Goal: Task Accomplishment & Management: Use online tool/utility

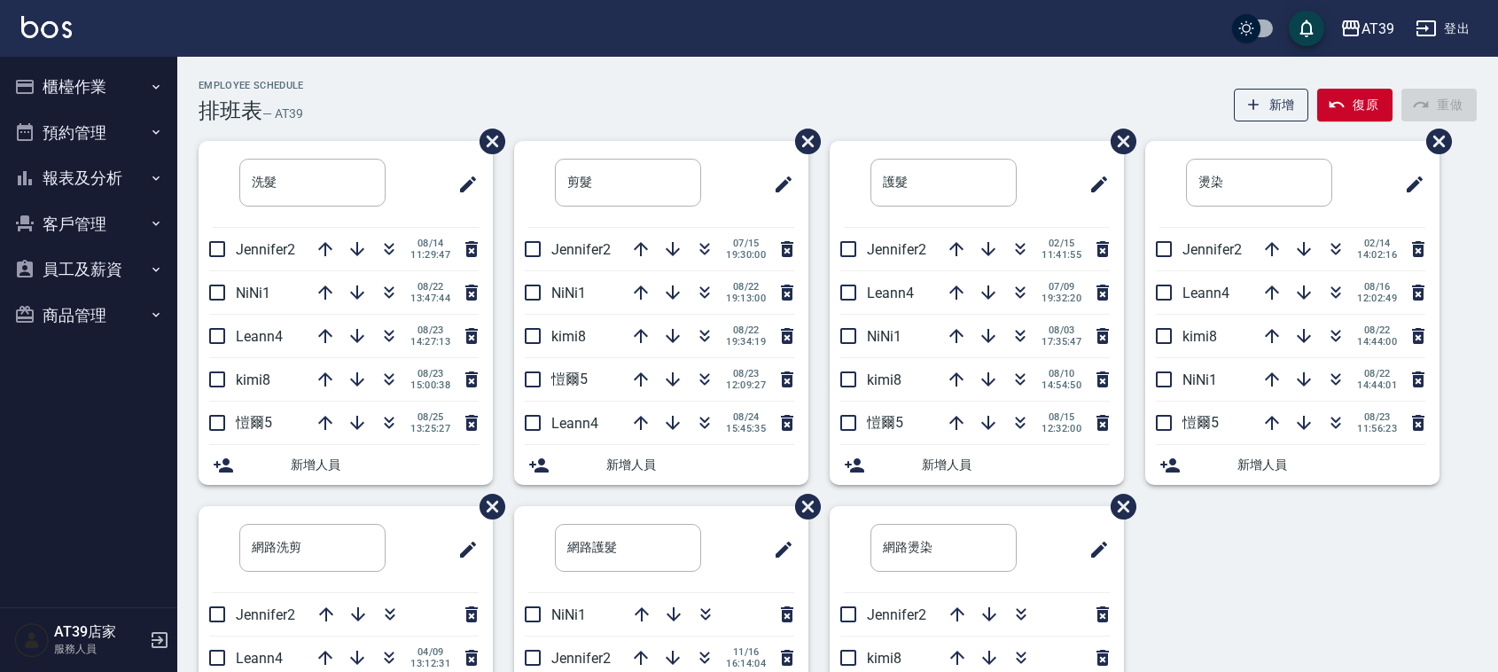
click at [69, 22] on img at bounding box center [46, 27] width 51 height 22
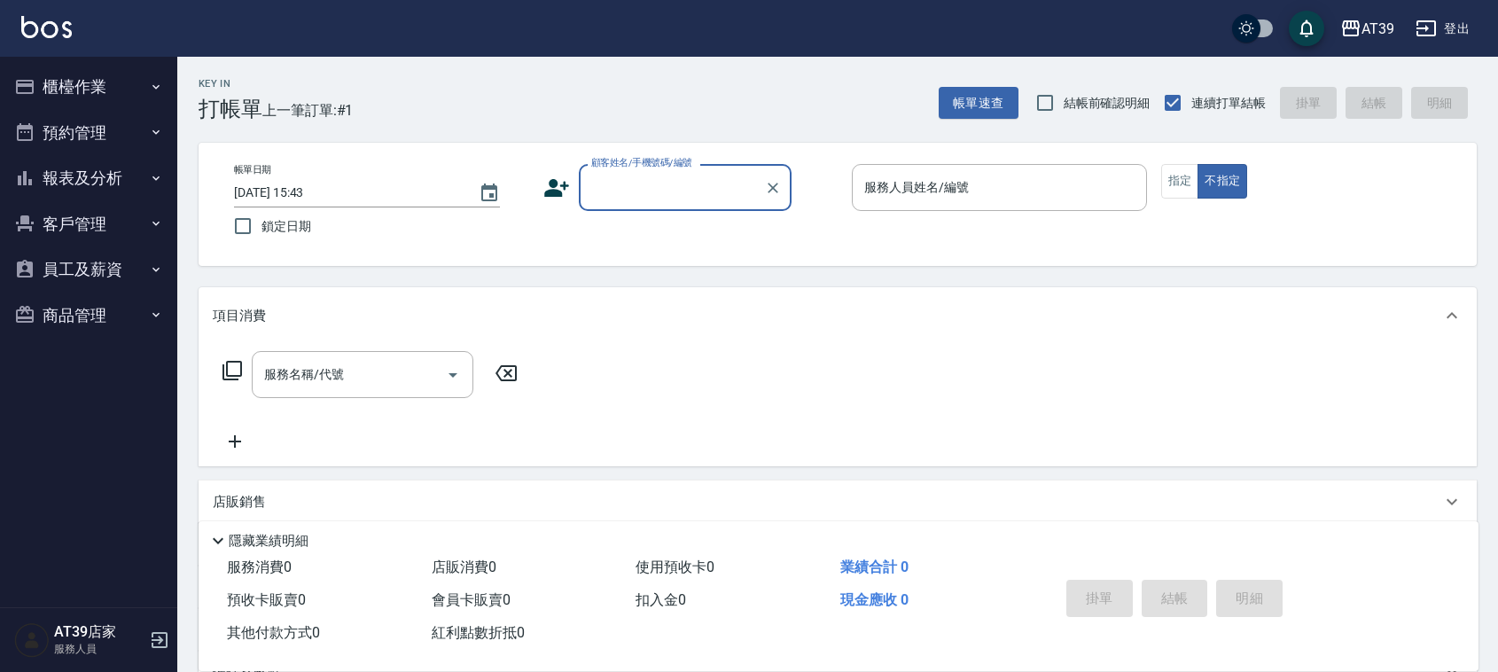
click at [658, 166] on label "顧客姓名/手機號碼/編號" at bounding box center [641, 162] width 101 height 13
click at [658, 172] on input "顧客姓名/手機號碼/編號" at bounding box center [672, 187] width 170 height 31
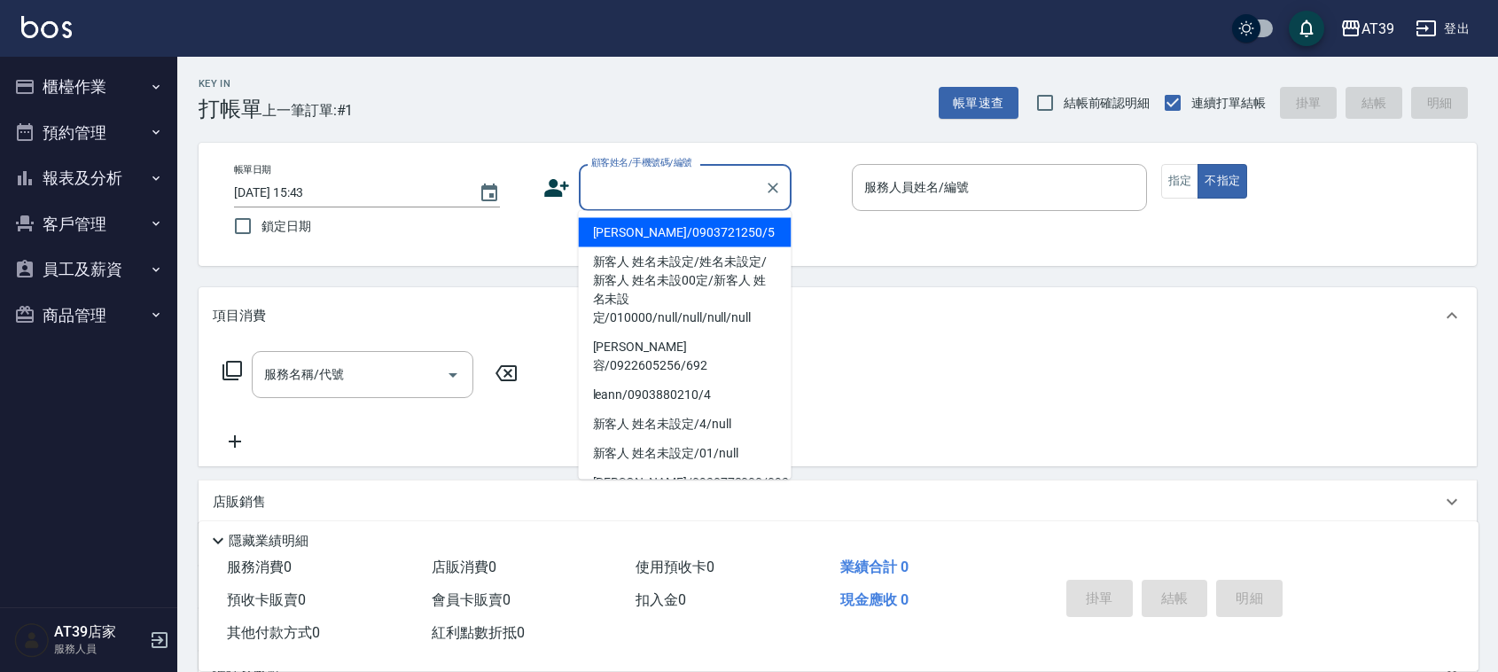
click at [670, 182] on input "顧客姓名/手機號碼/編號" at bounding box center [672, 187] width 170 height 31
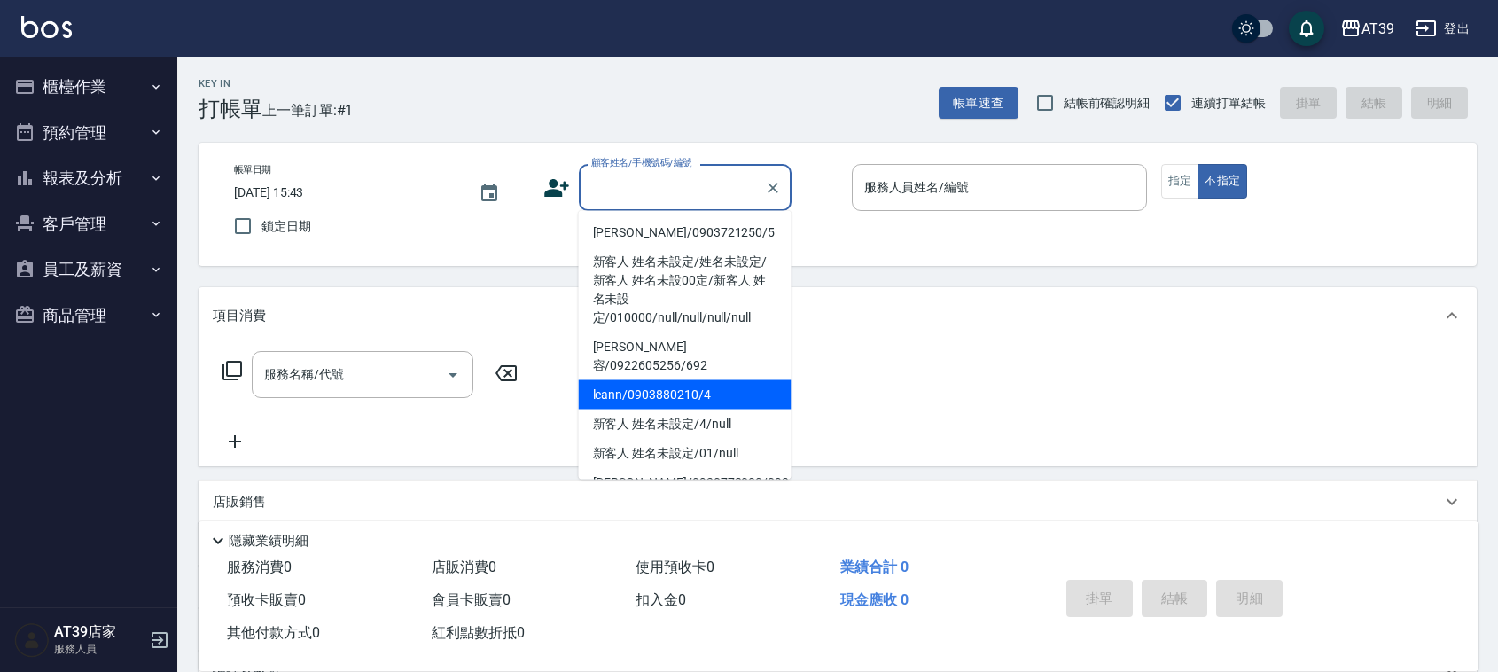
click at [654, 386] on li "leann/0903880210/4" at bounding box center [685, 394] width 213 height 29
type input "leann/0903880210/4"
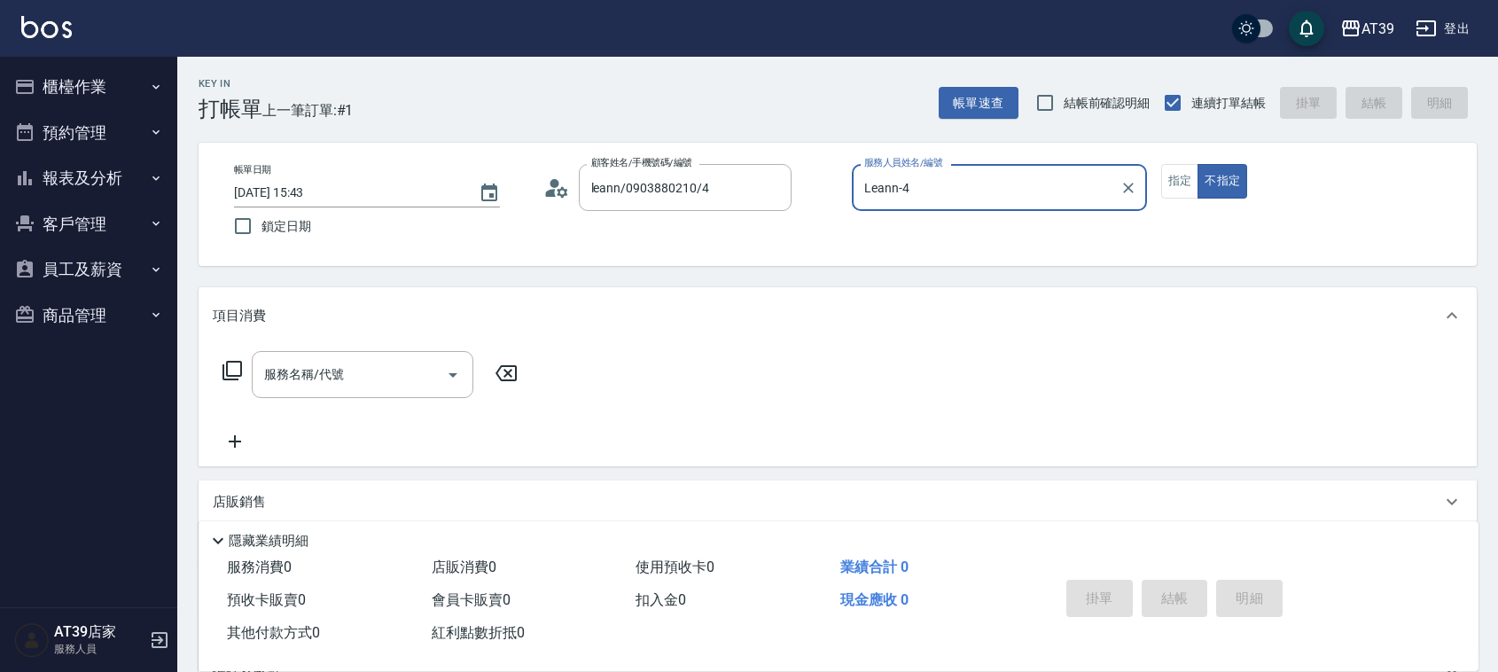
type input "Leann-4"
click at [1180, 197] on button "指定" at bounding box center [1180, 181] width 38 height 35
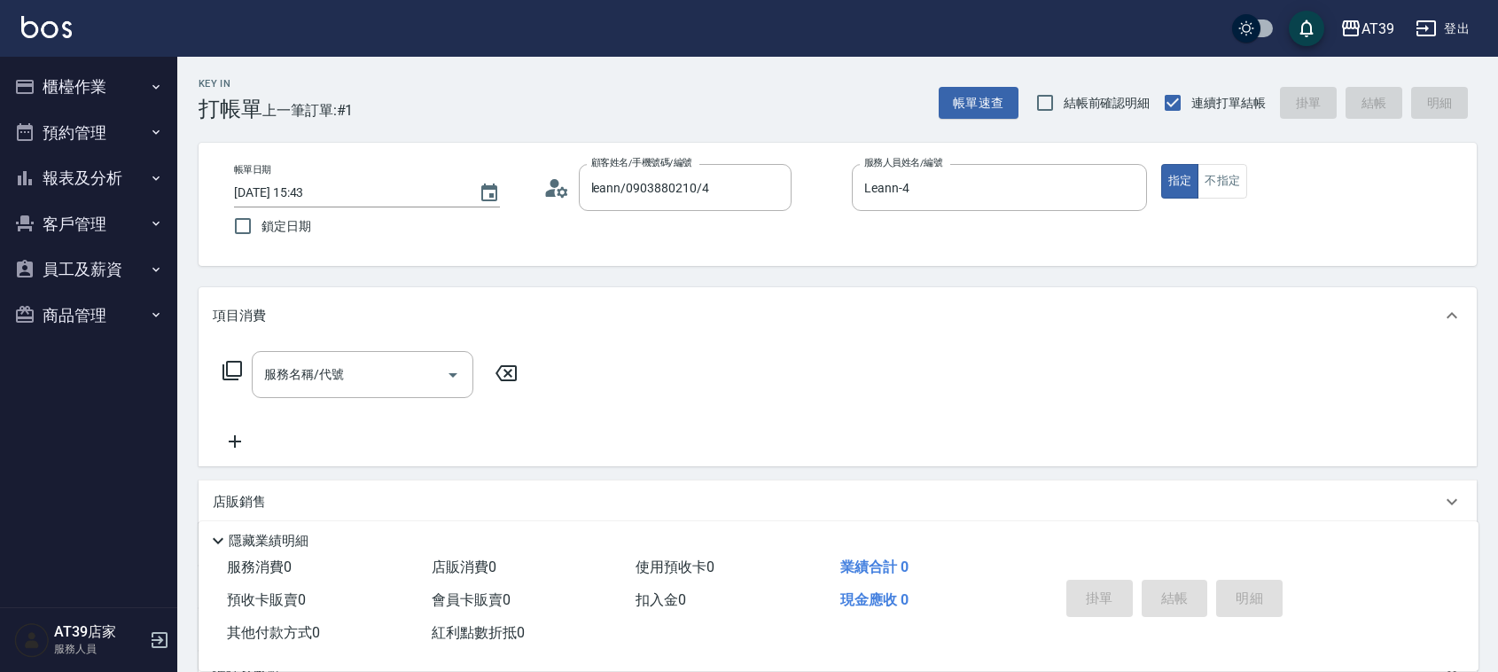
click at [236, 366] on icon at bounding box center [232, 370] width 21 height 21
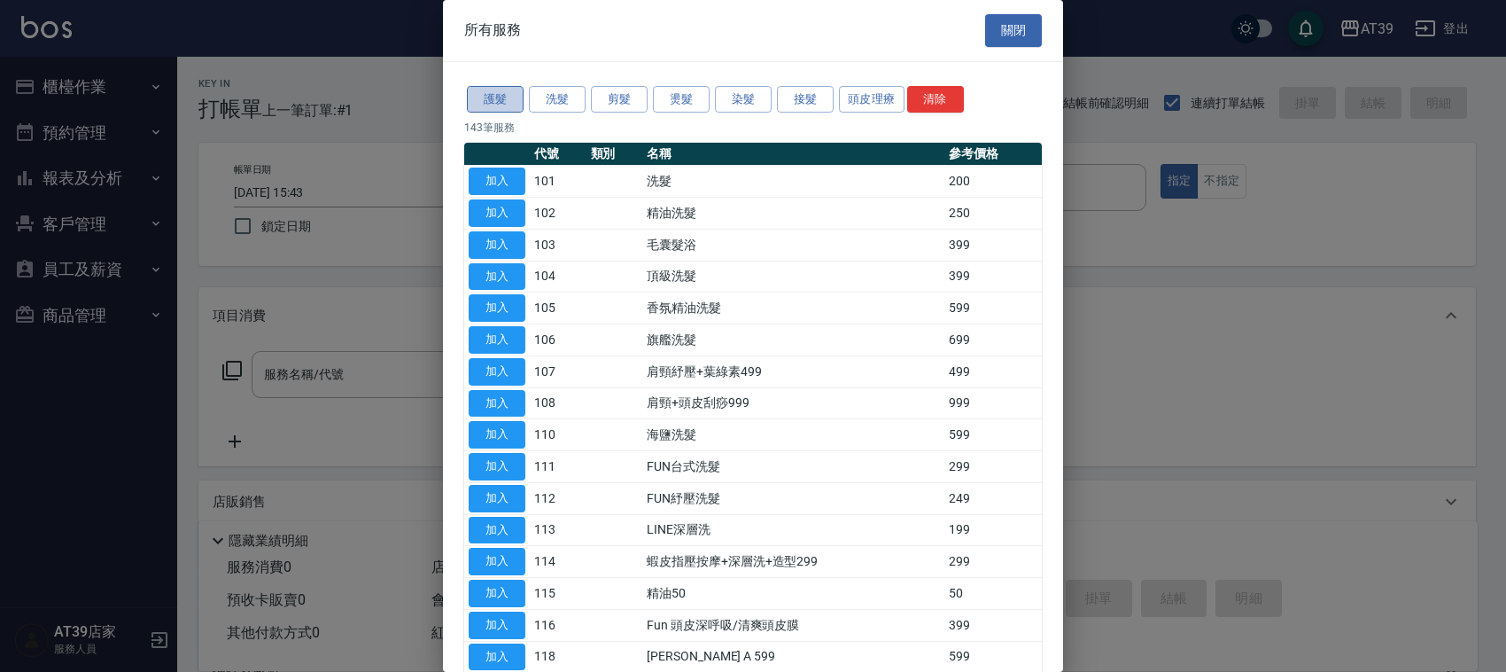
click at [505, 97] on button "護髮" at bounding box center [495, 99] width 57 height 27
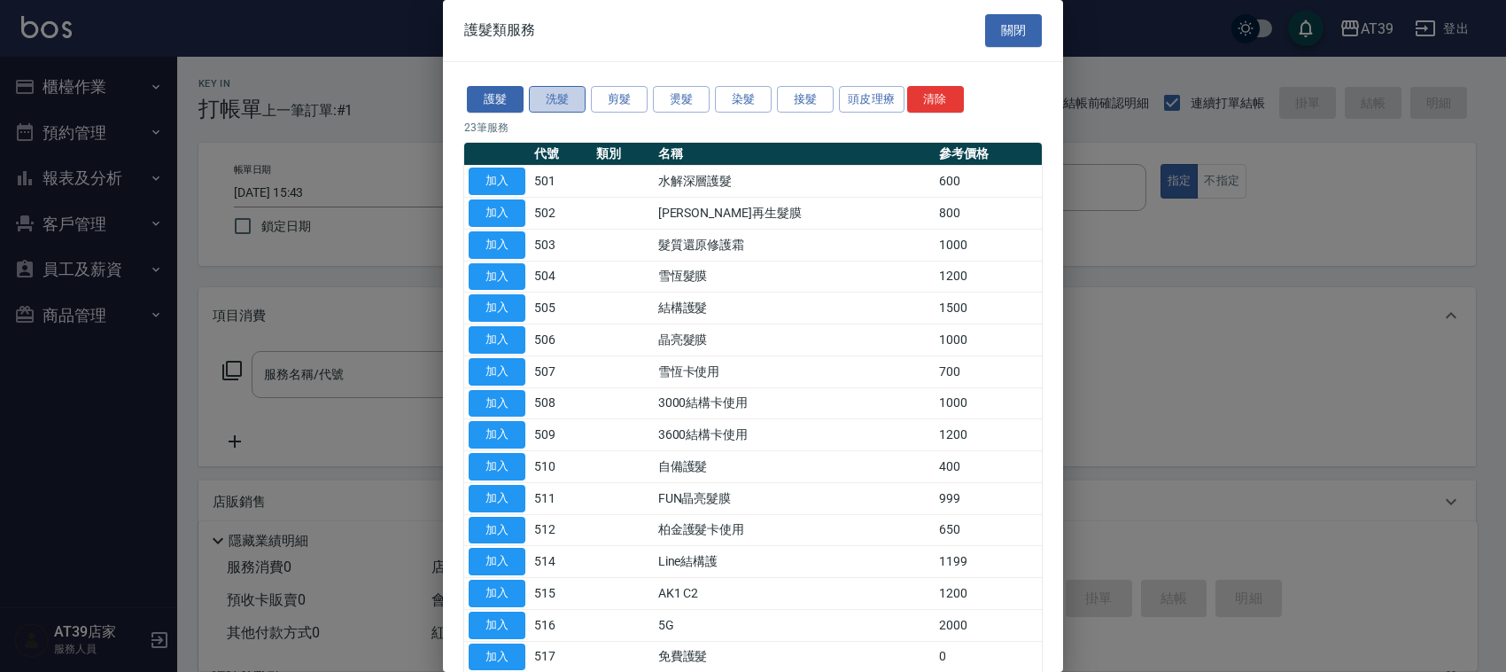
click at [582, 95] on button "洗髮" at bounding box center [557, 99] width 57 height 27
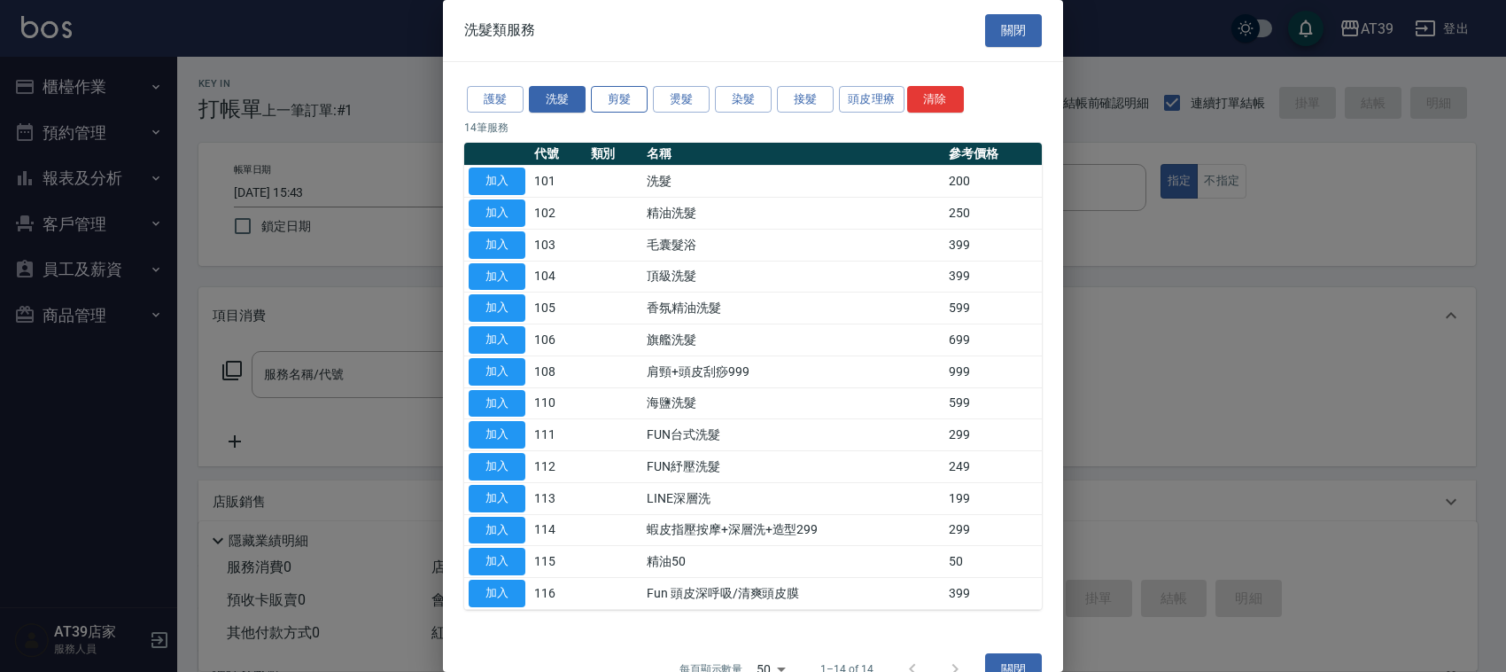
click at [619, 113] on button "剪髮" at bounding box center [619, 99] width 57 height 27
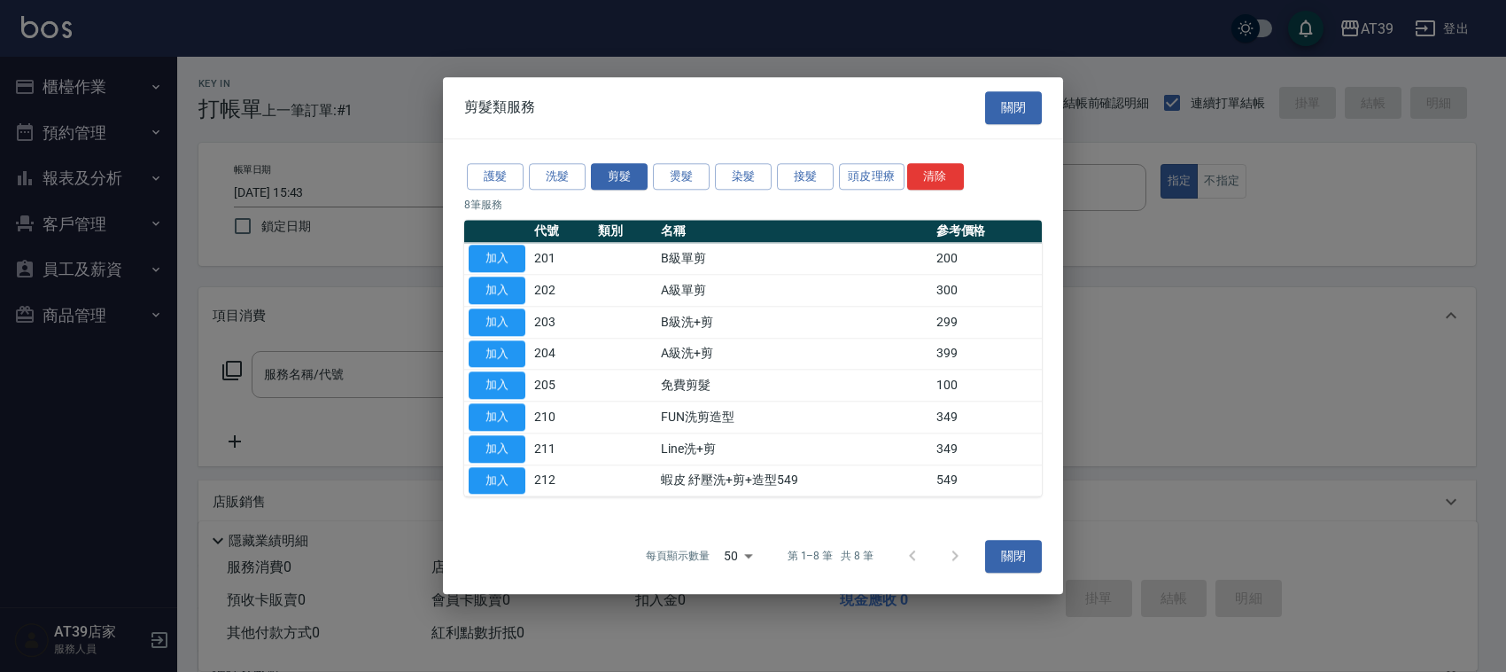
click at [744, 191] on div "護髮 洗髮 剪髮 燙髮 染髮 接髮 頭皮理療 清除" at bounding box center [753, 176] width 578 height 33
click at [740, 184] on button "染髮" at bounding box center [743, 176] width 57 height 27
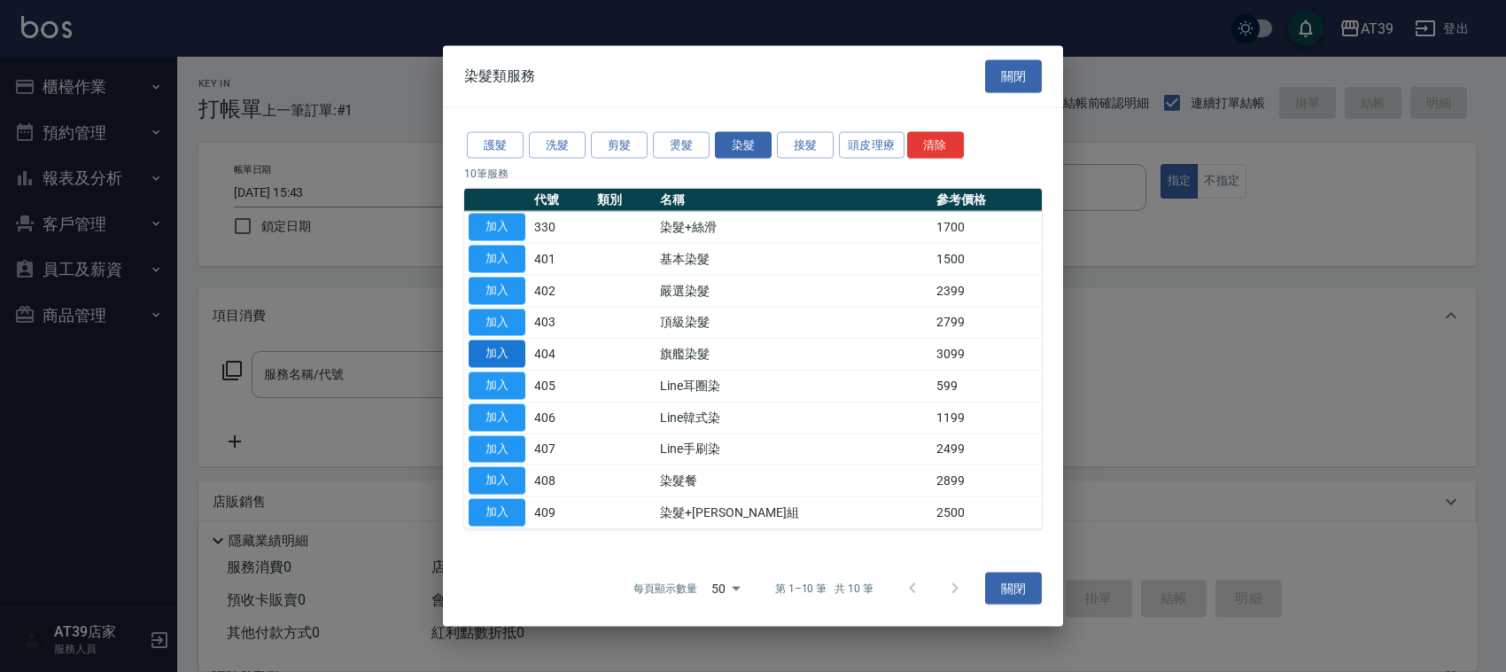
click at [506, 365] on button "加入" at bounding box center [497, 353] width 57 height 27
type input "旗艦染髮(404)"
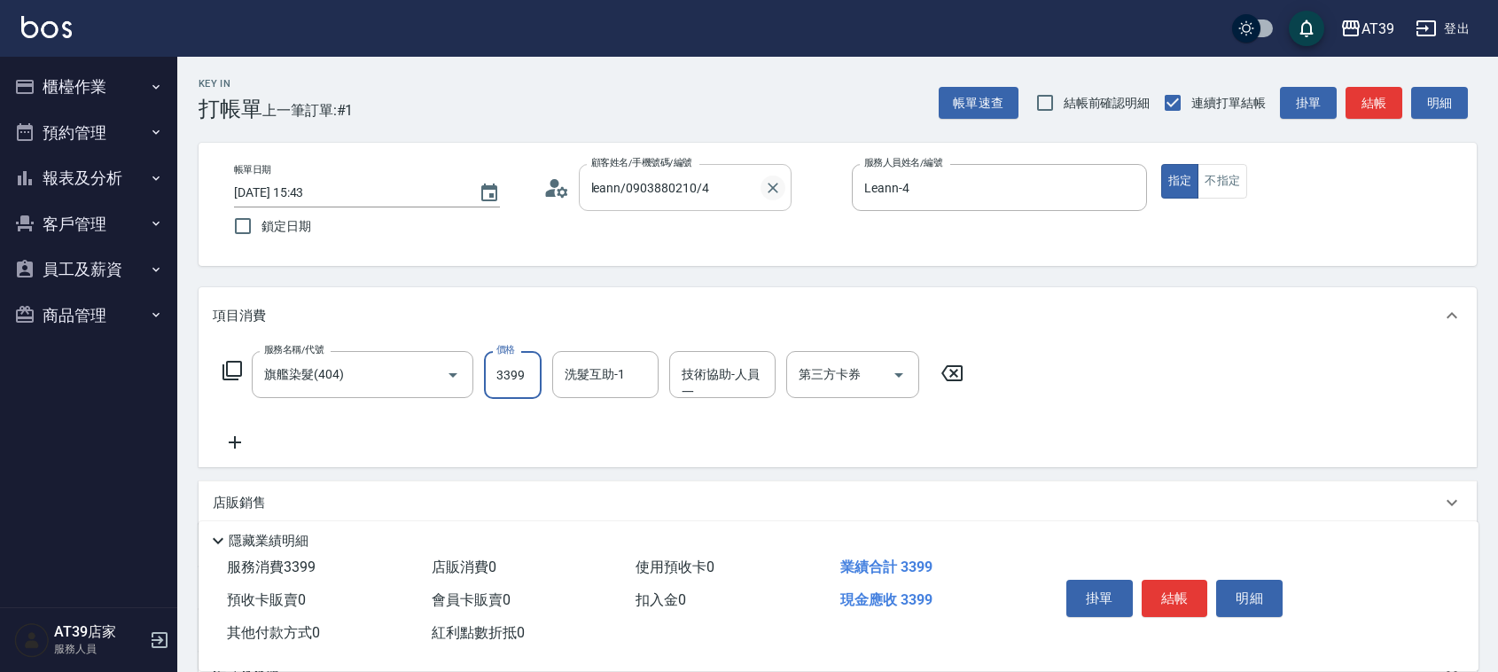
click at [768, 182] on icon "Clear" at bounding box center [773, 188] width 18 height 18
type input "3399"
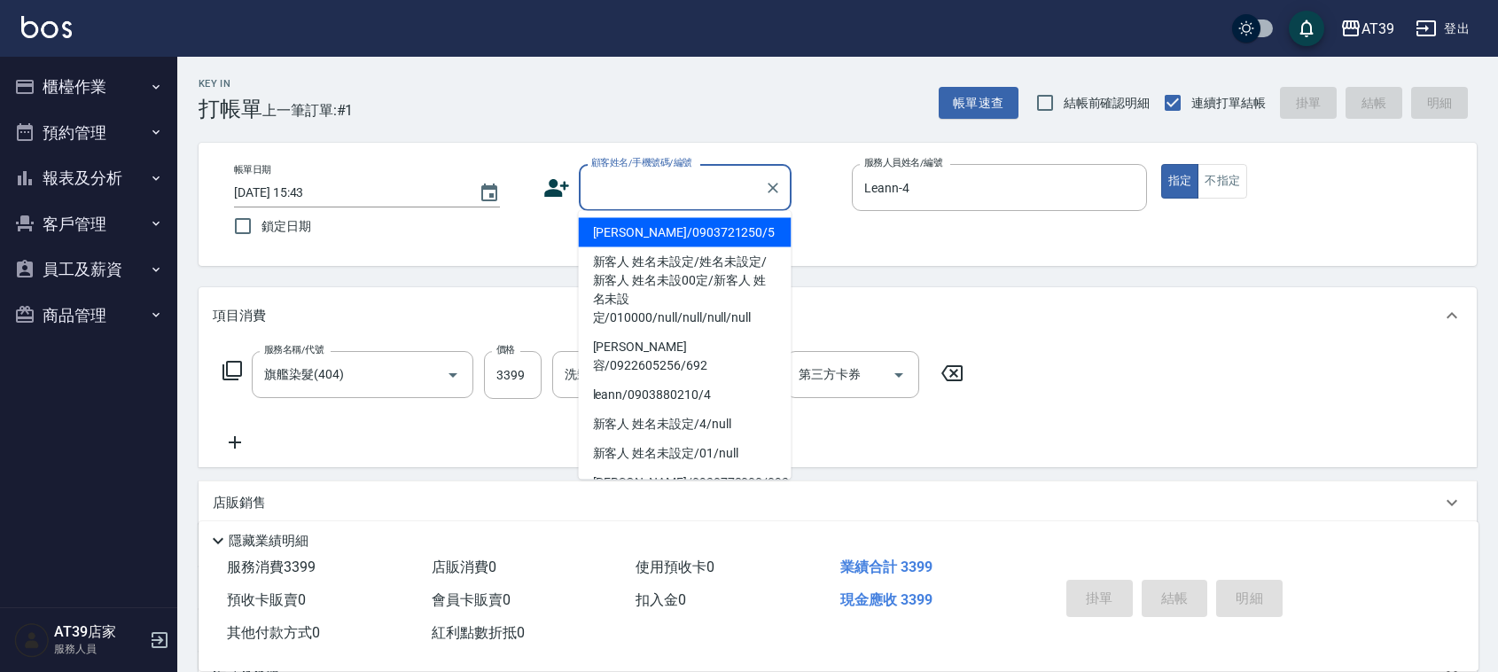
click at [599, 175] on input "顧客姓名/手機號碼/編號" at bounding box center [672, 187] width 170 height 31
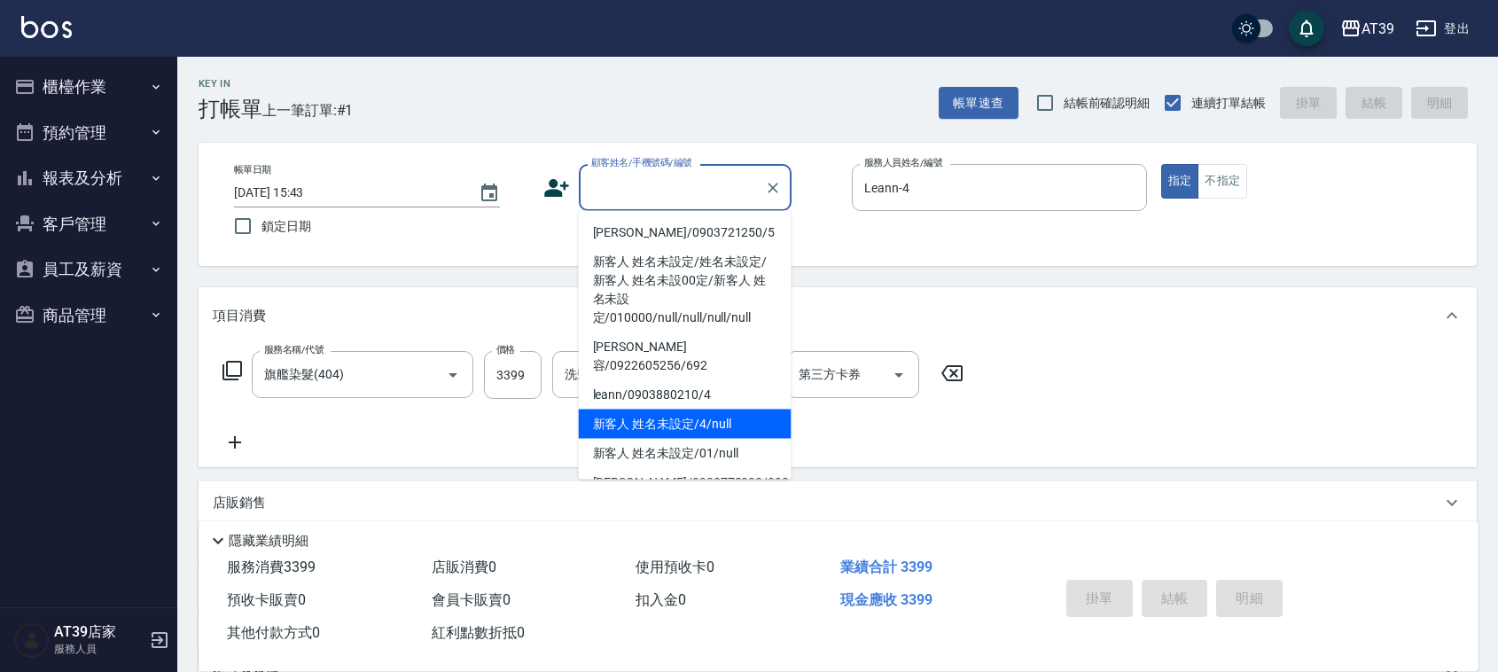
click at [639, 412] on li "新客人 姓名未設定/4/null" at bounding box center [685, 423] width 213 height 29
type input "新客人 姓名未設定/4/null"
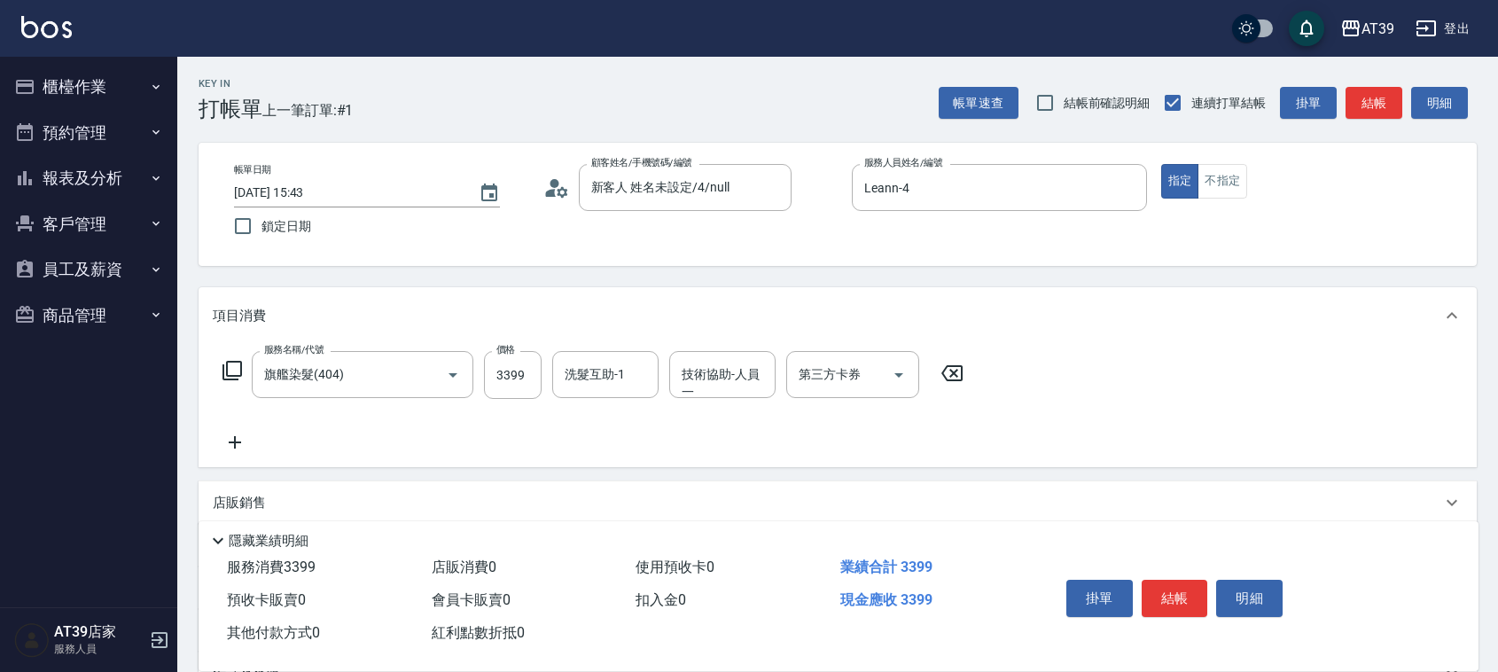
click at [244, 447] on icon at bounding box center [235, 442] width 44 height 21
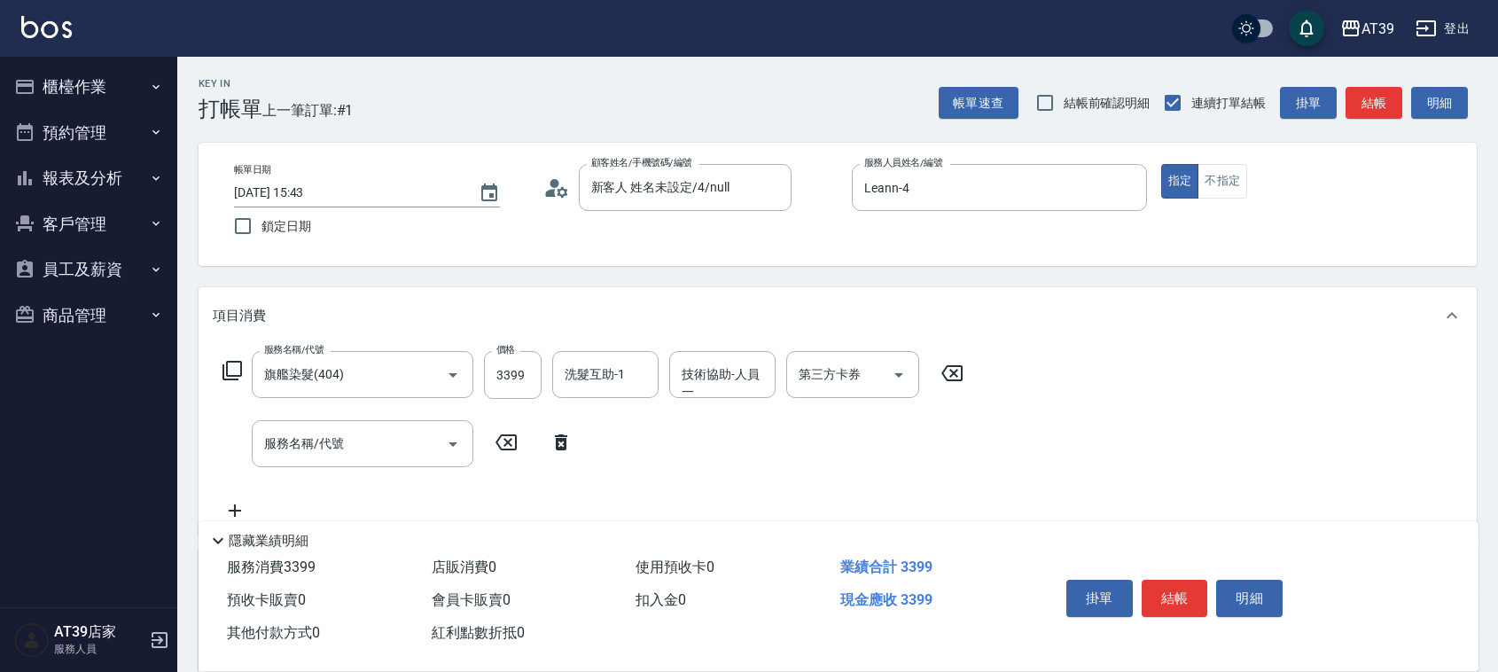
click at [222, 369] on icon at bounding box center [232, 370] width 21 height 21
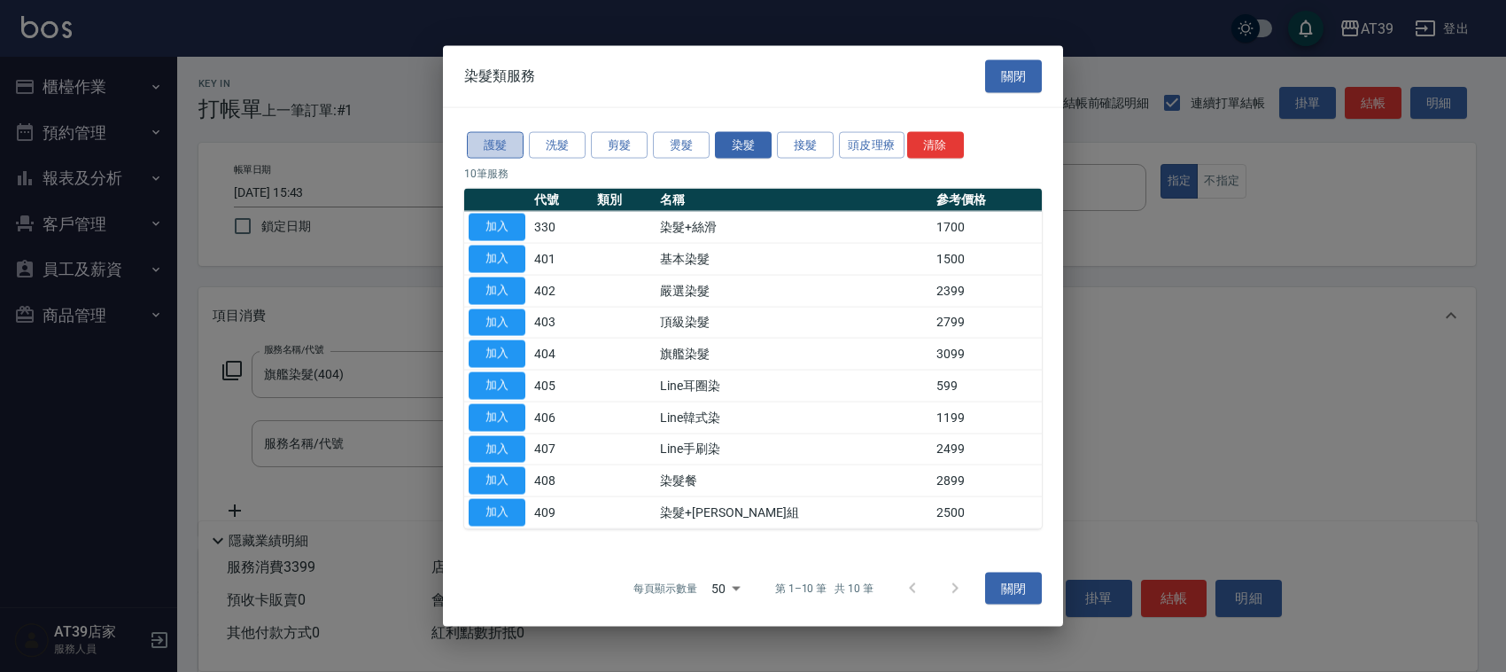
click at [492, 148] on button "護髮" at bounding box center [495, 144] width 57 height 27
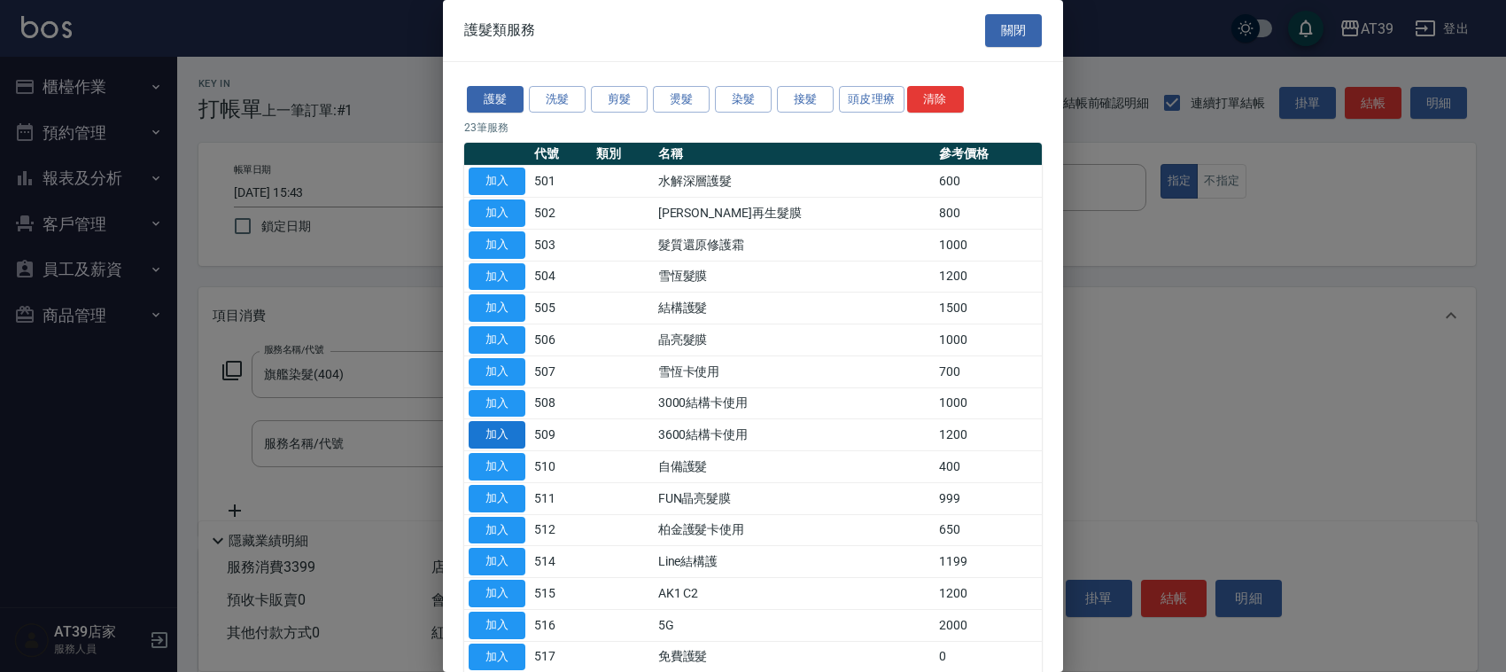
click at [520, 423] on button "加入" at bounding box center [497, 434] width 57 height 27
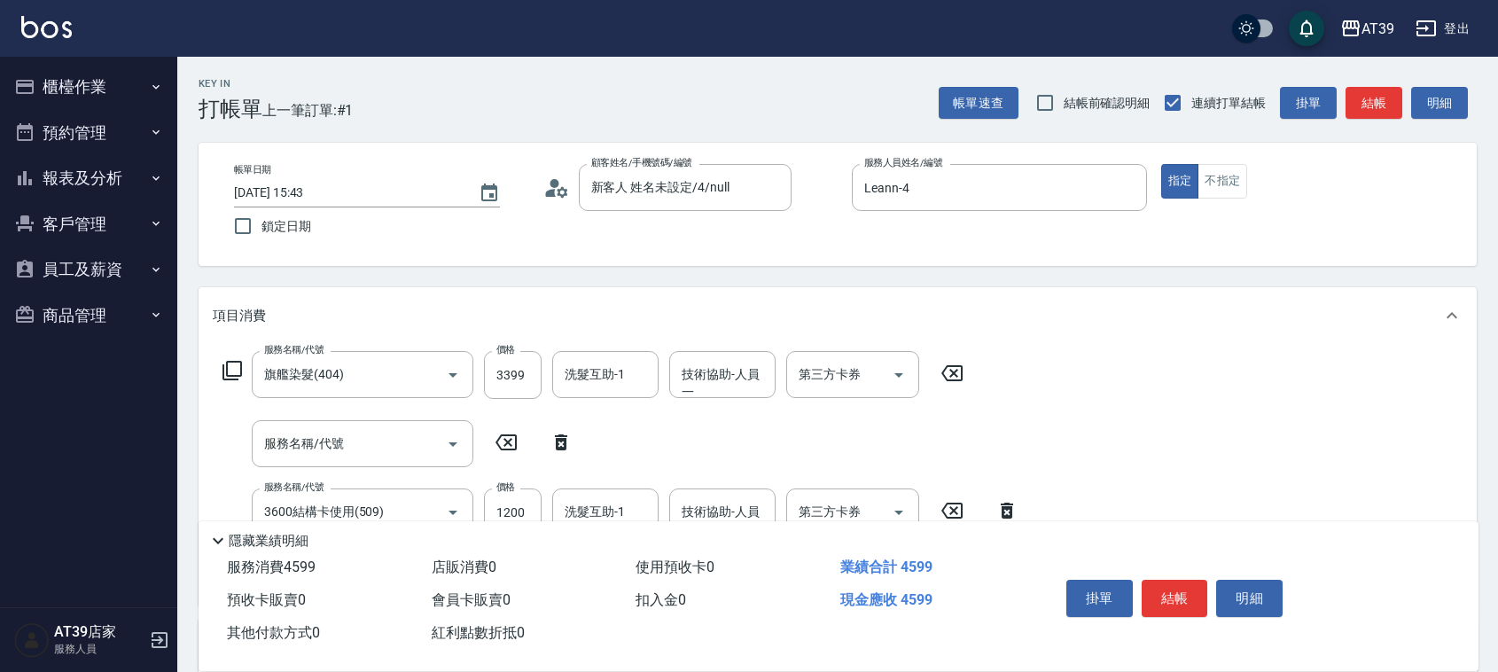
click at [560, 435] on icon at bounding box center [561, 442] width 12 height 16
type input "3600結構卡使用(509)"
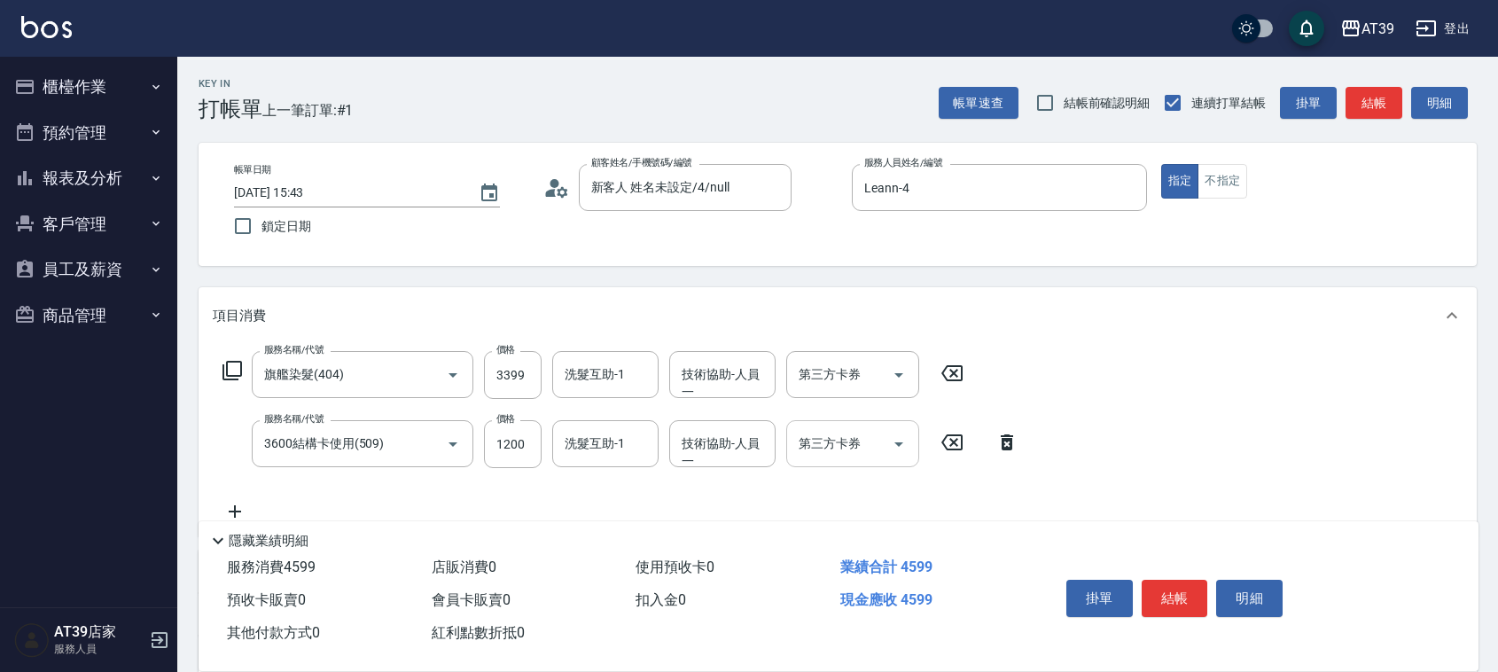
click at [794, 456] on input "第三方卡券" at bounding box center [839, 443] width 90 height 31
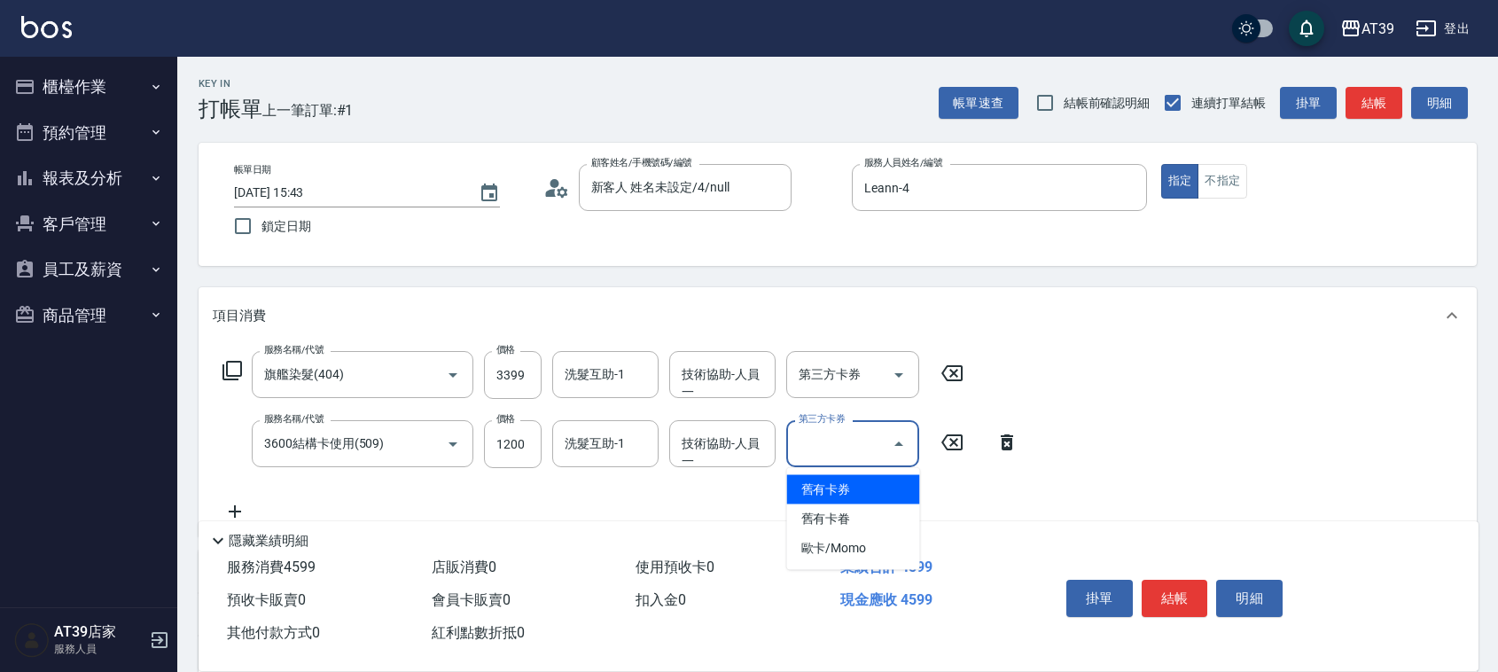
click at [821, 486] on span "舊有卡券" at bounding box center [853, 489] width 133 height 29
type input "舊有卡券"
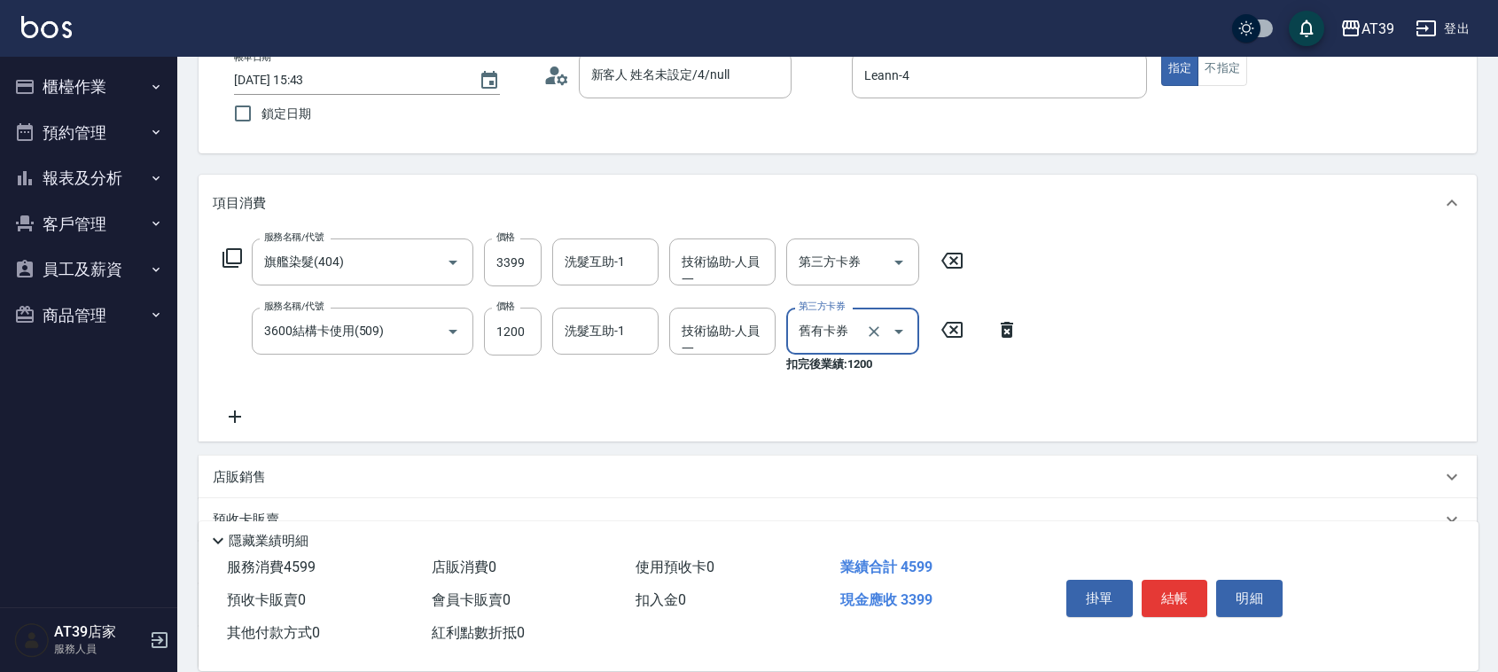
scroll to position [277, 0]
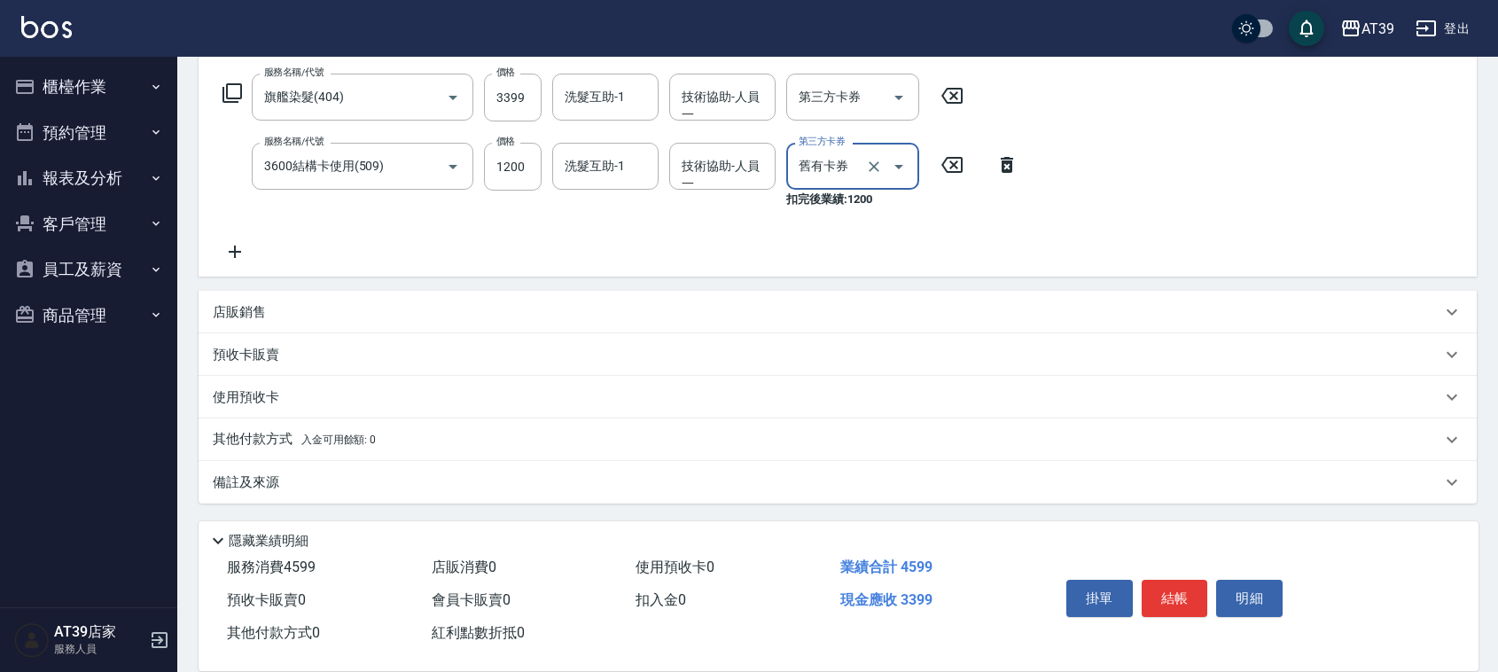
click at [284, 388] on div "使用預收卡" at bounding box center [827, 397] width 1228 height 19
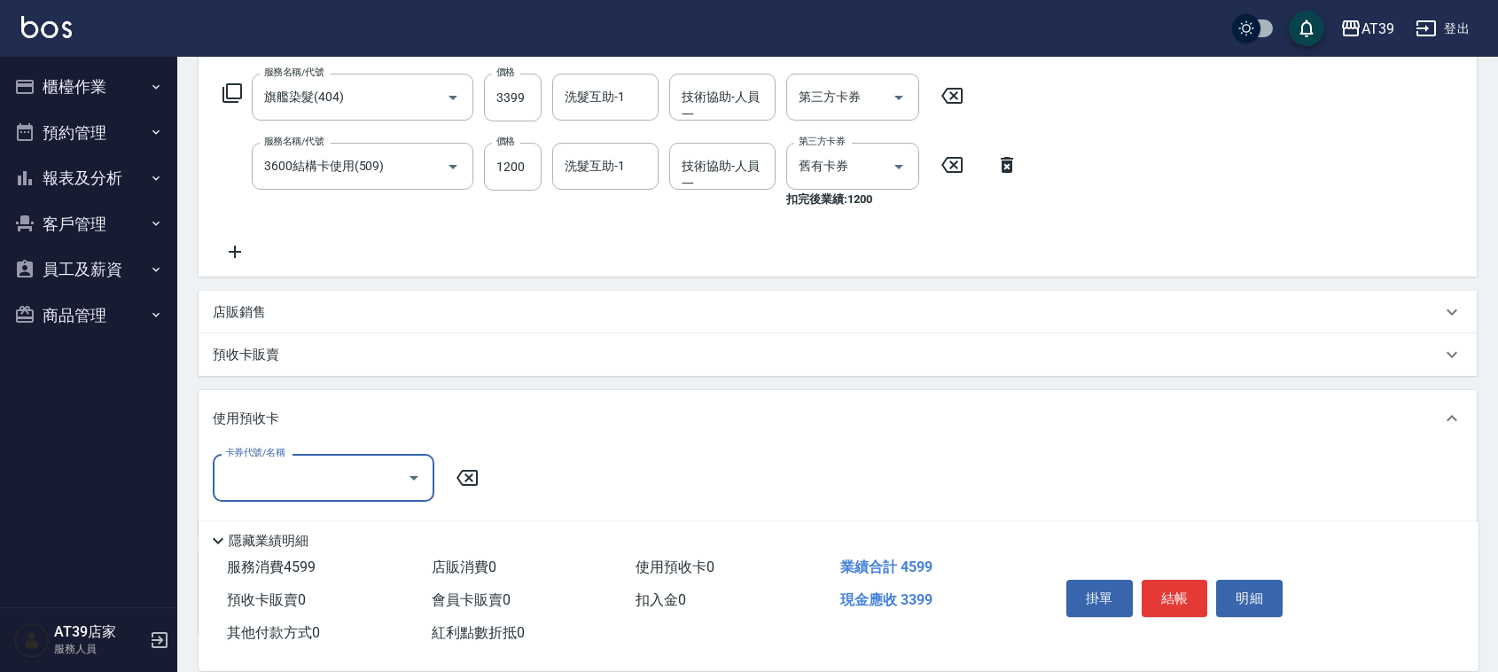
scroll to position [0, 0]
click at [307, 399] on div "使用預收卡" at bounding box center [837, 418] width 1278 height 57
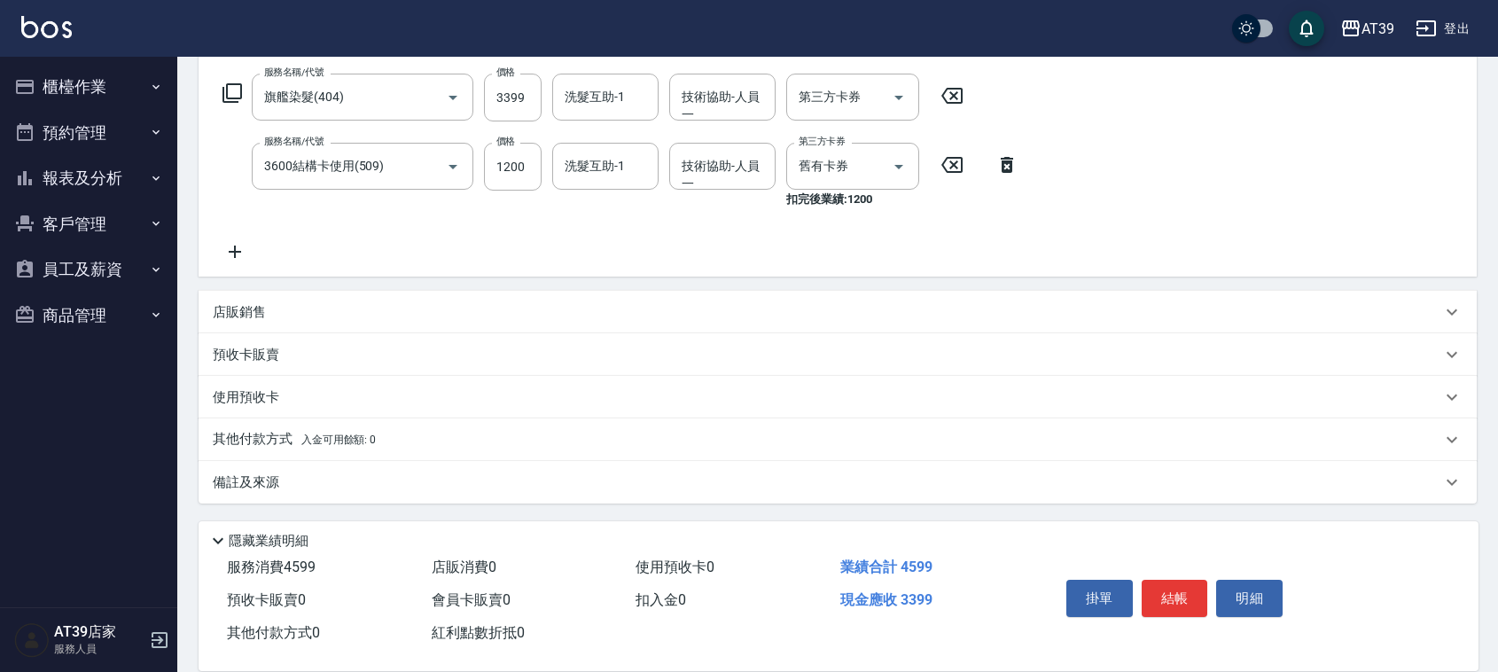
click at [308, 436] on span "入金可用餘額: 0" at bounding box center [338, 439] width 75 height 12
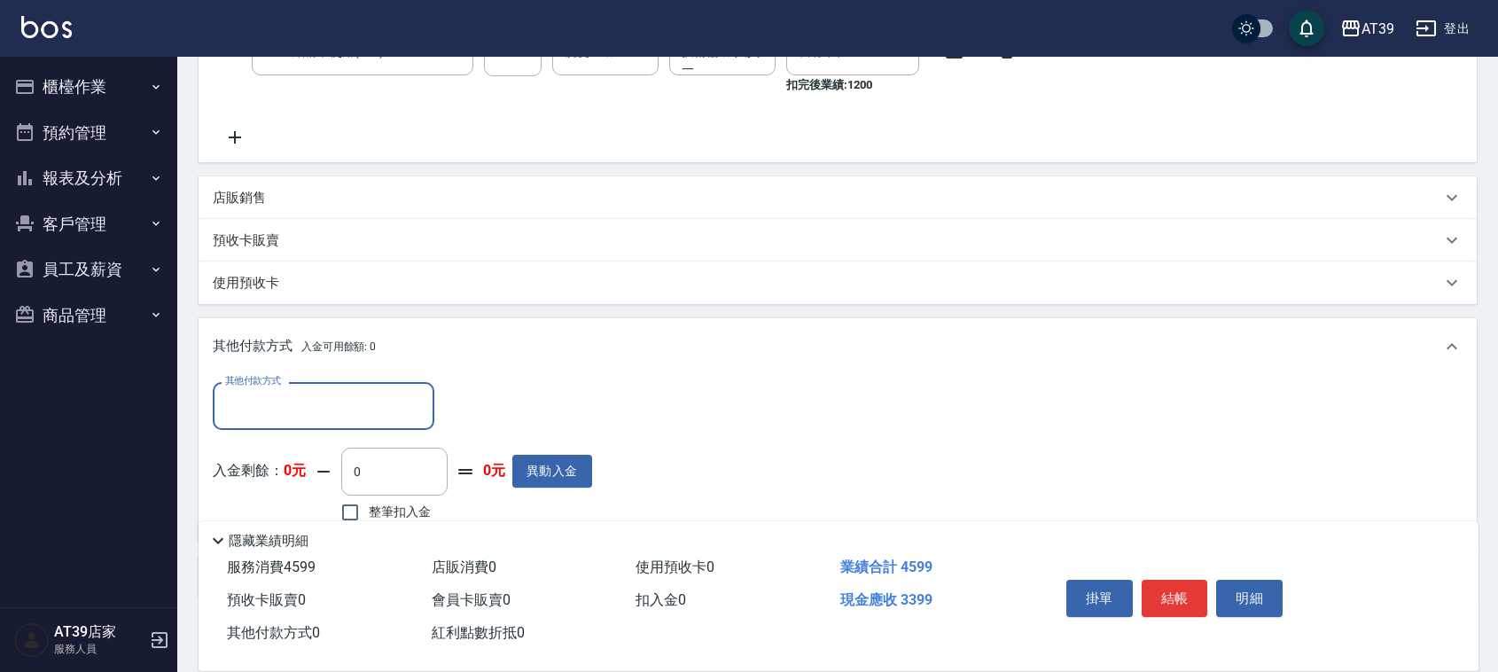
scroll to position [486, 0]
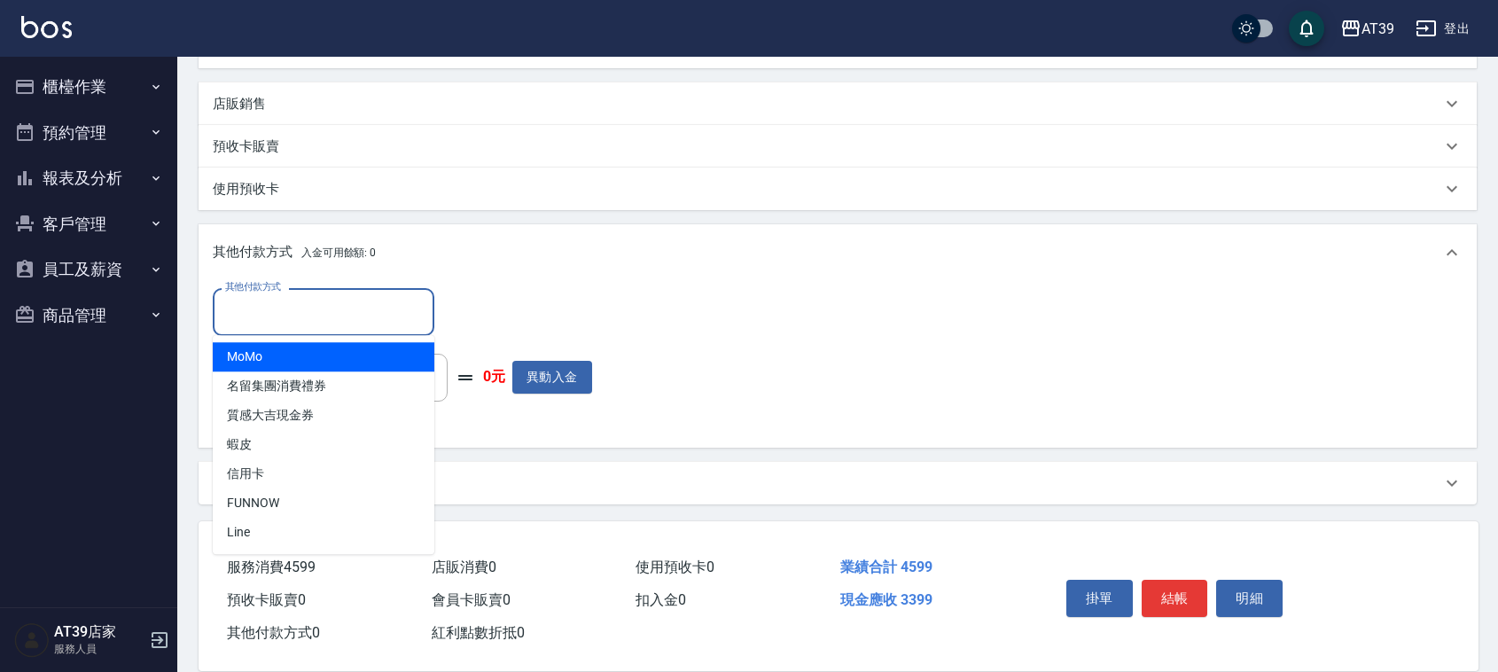
click at [369, 310] on input "其他付款方式" at bounding box center [324, 311] width 206 height 31
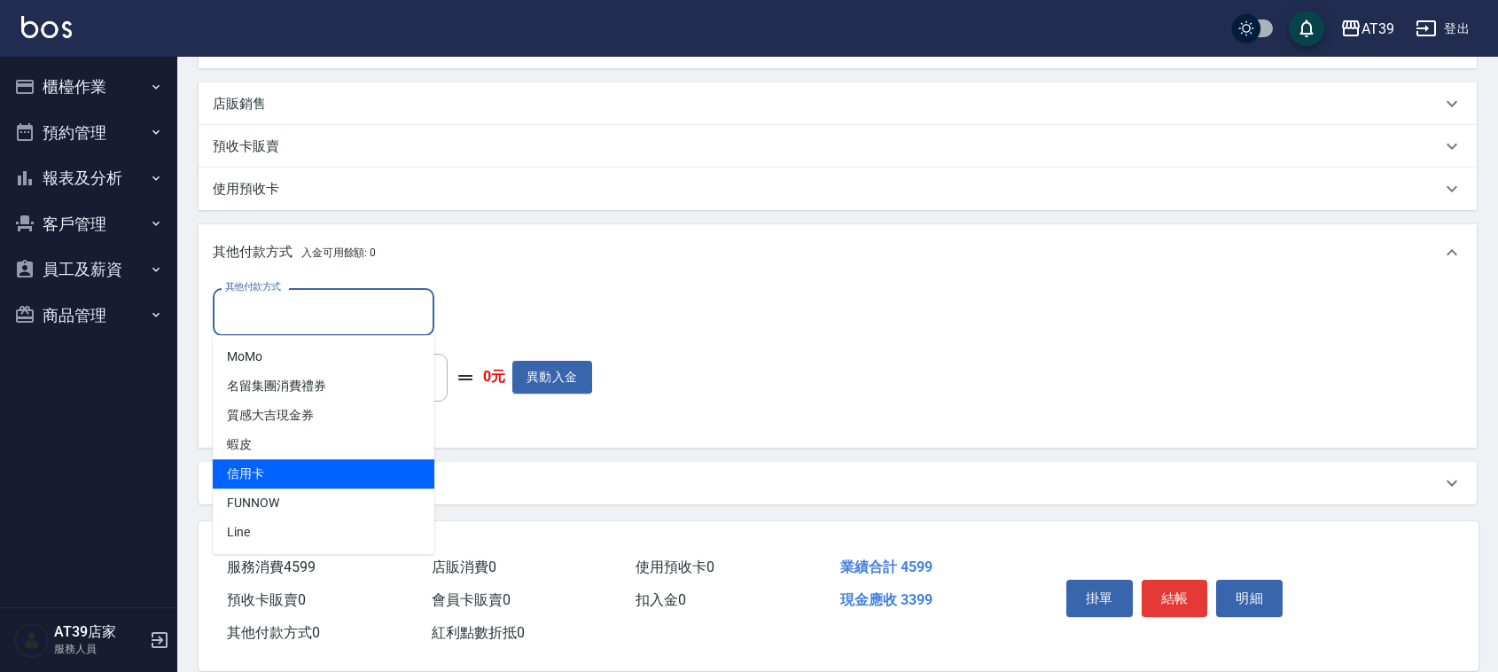
click at [325, 474] on span "信用卡" at bounding box center [324, 473] width 222 height 29
type input "信用卡"
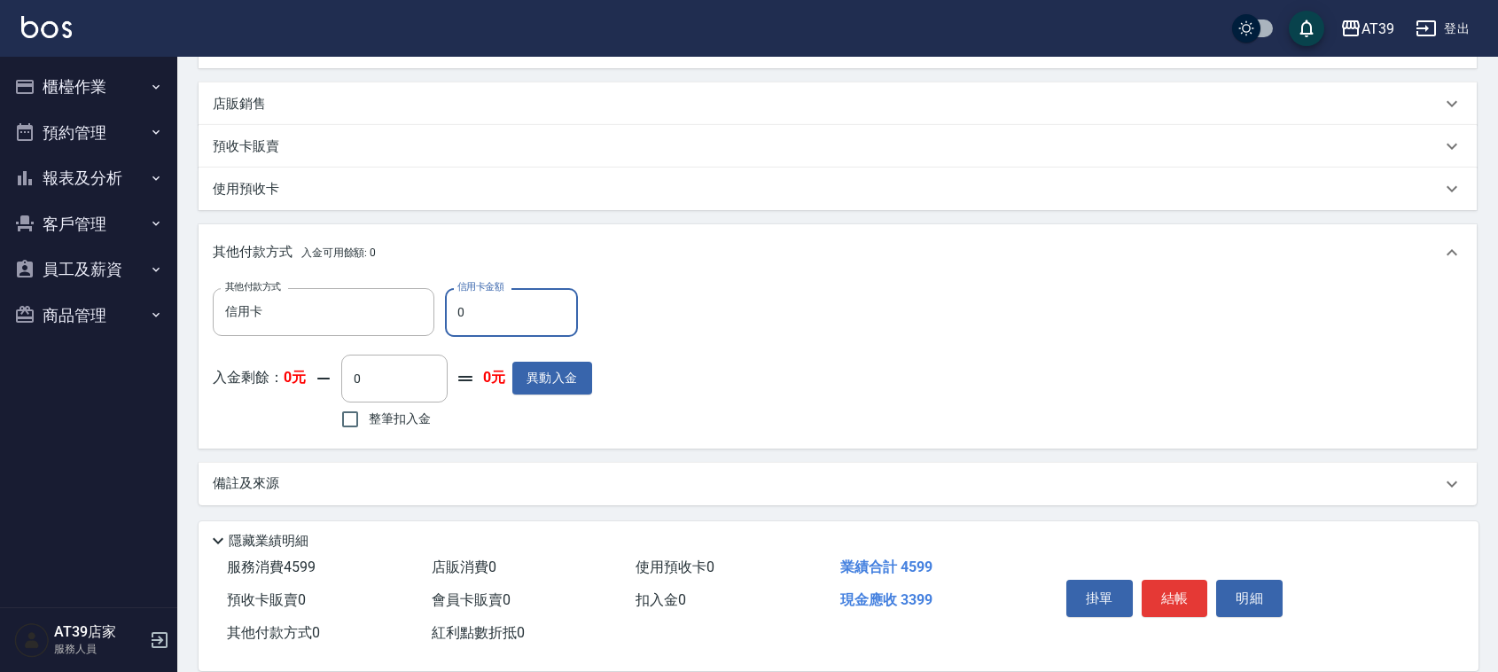
click at [461, 330] on input "0" at bounding box center [511, 312] width 133 height 48
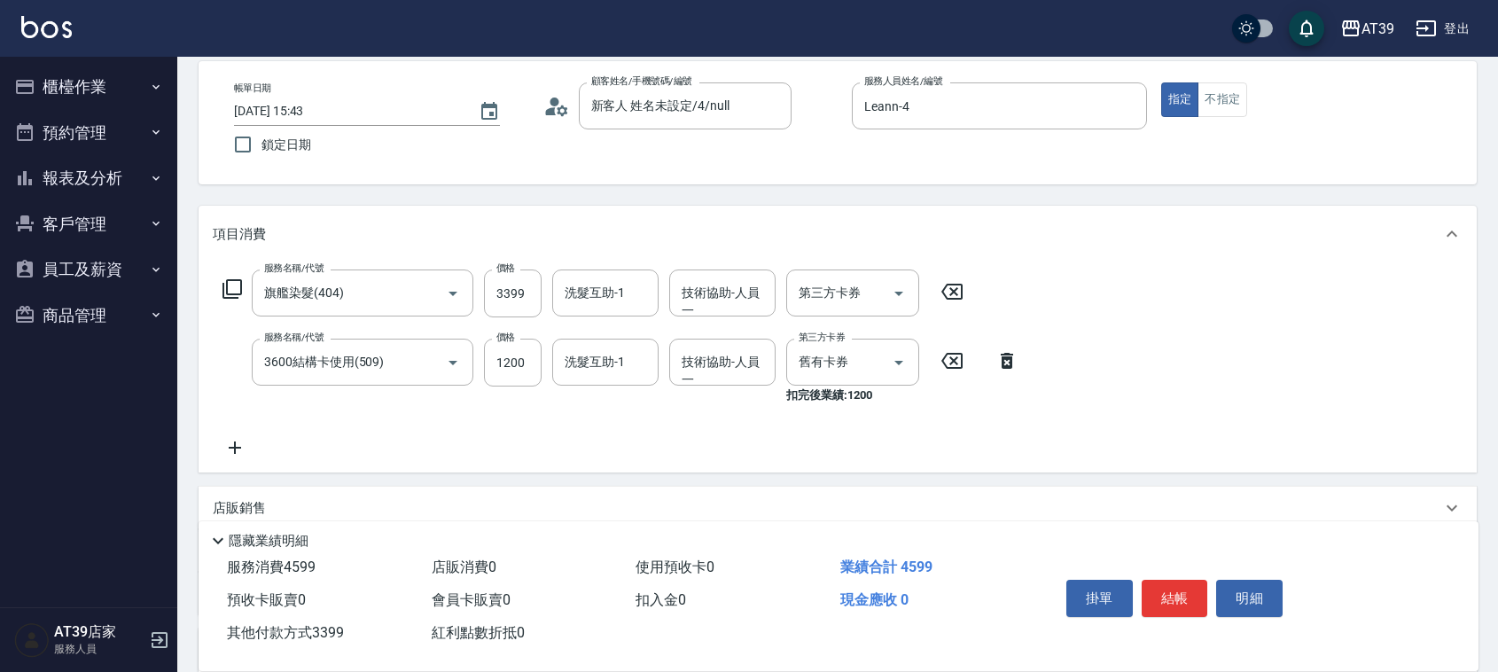
scroll to position [44, 0]
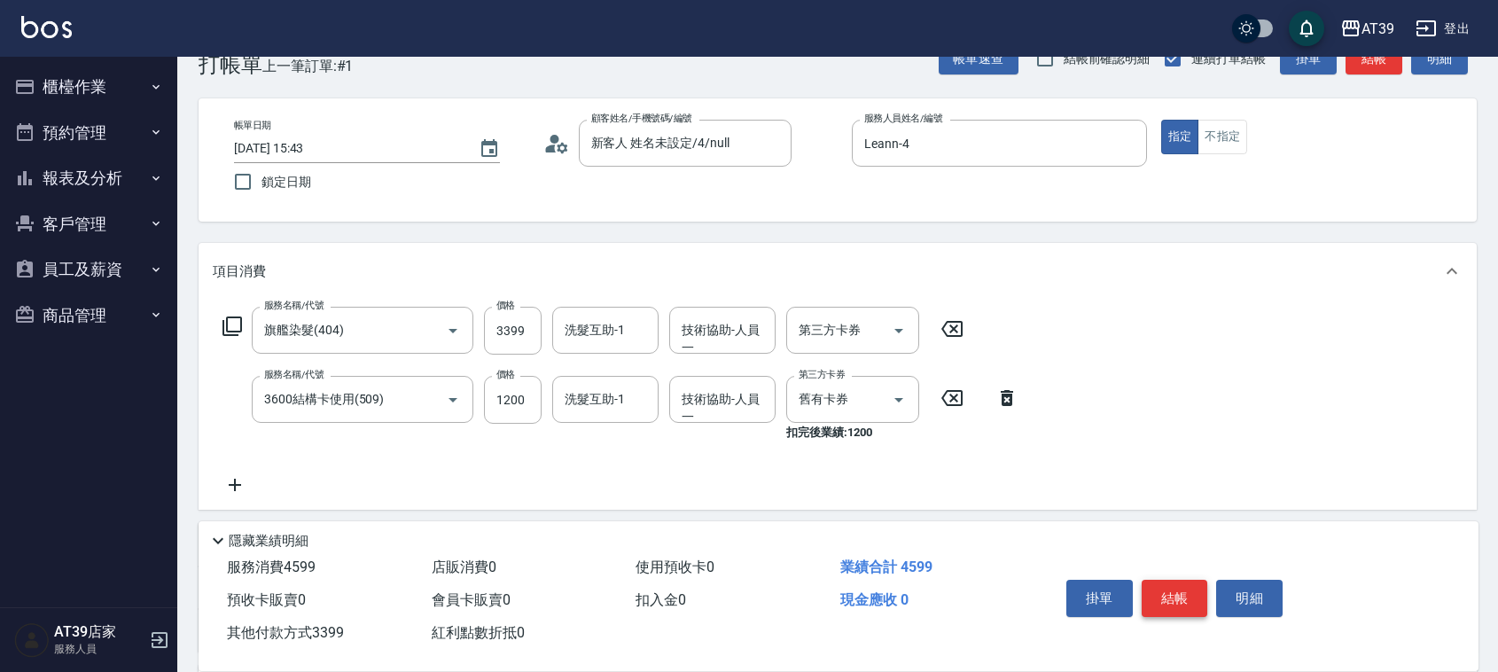
type input "3399"
click at [1152, 617] on div "掛單 結帳 明細" at bounding box center [1174, 600] width 231 height 56
click at [1161, 603] on button "結帳" at bounding box center [1174, 598] width 66 height 37
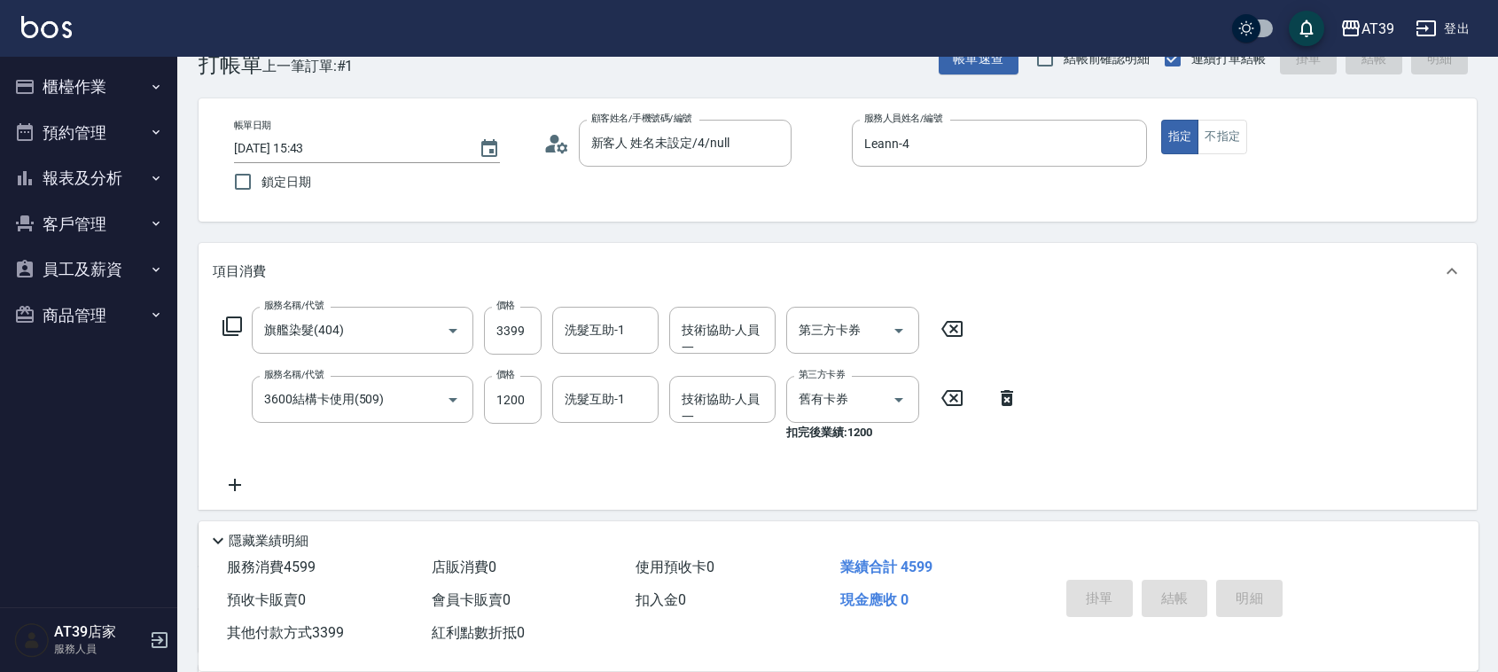
type input "[DATE] 15:44"
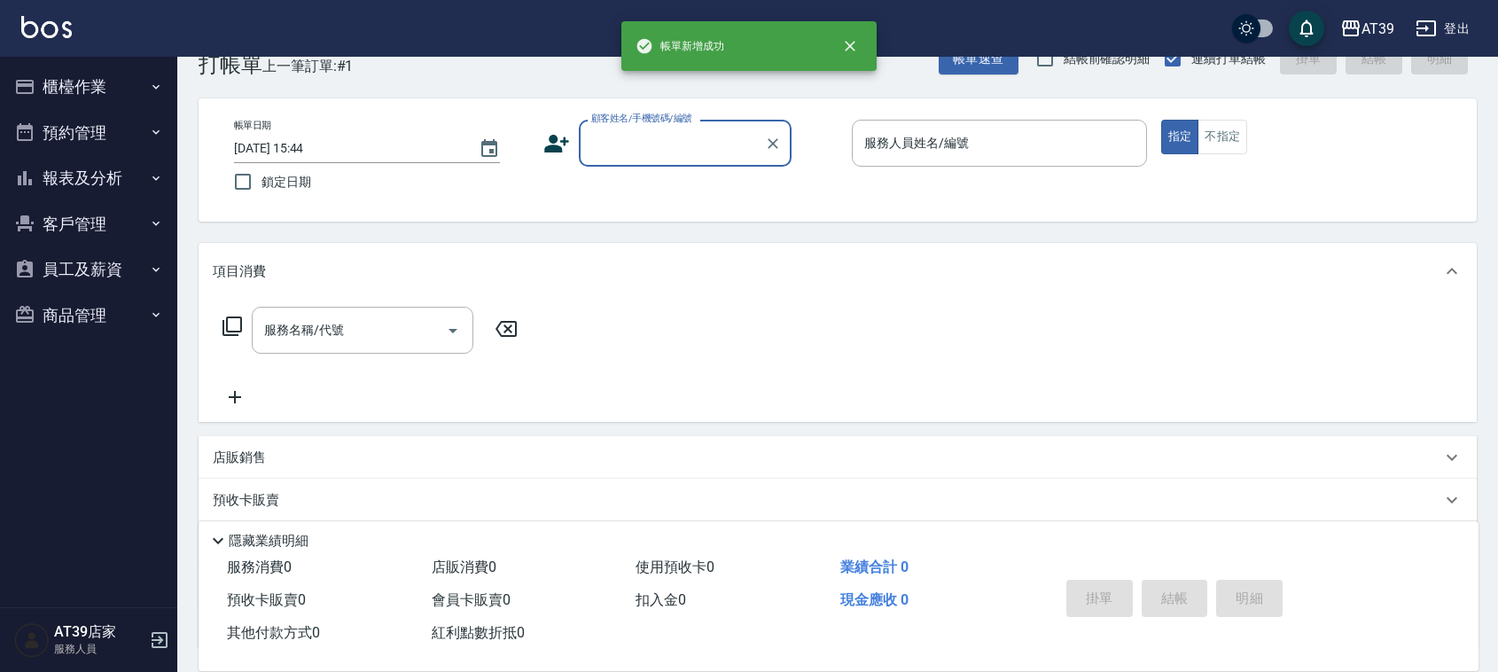
scroll to position [0, 0]
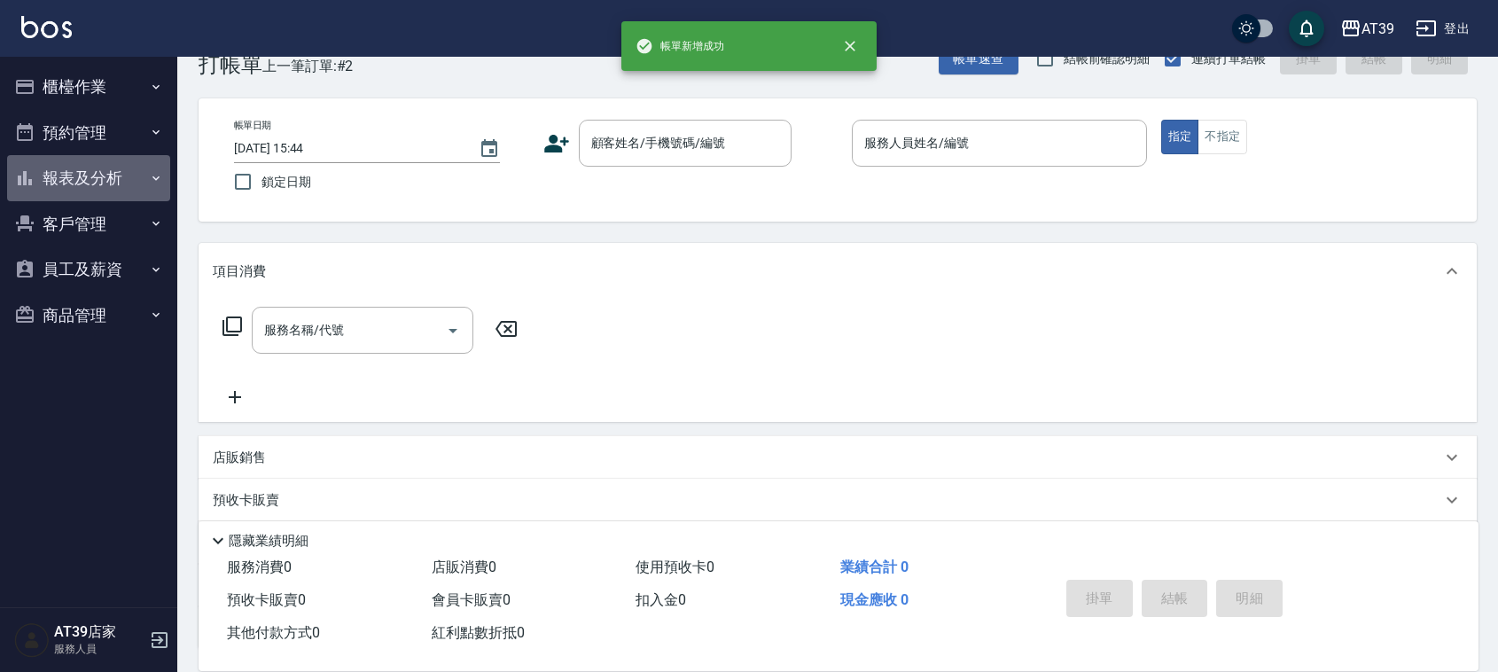
click at [149, 175] on icon "button" at bounding box center [156, 178] width 14 height 14
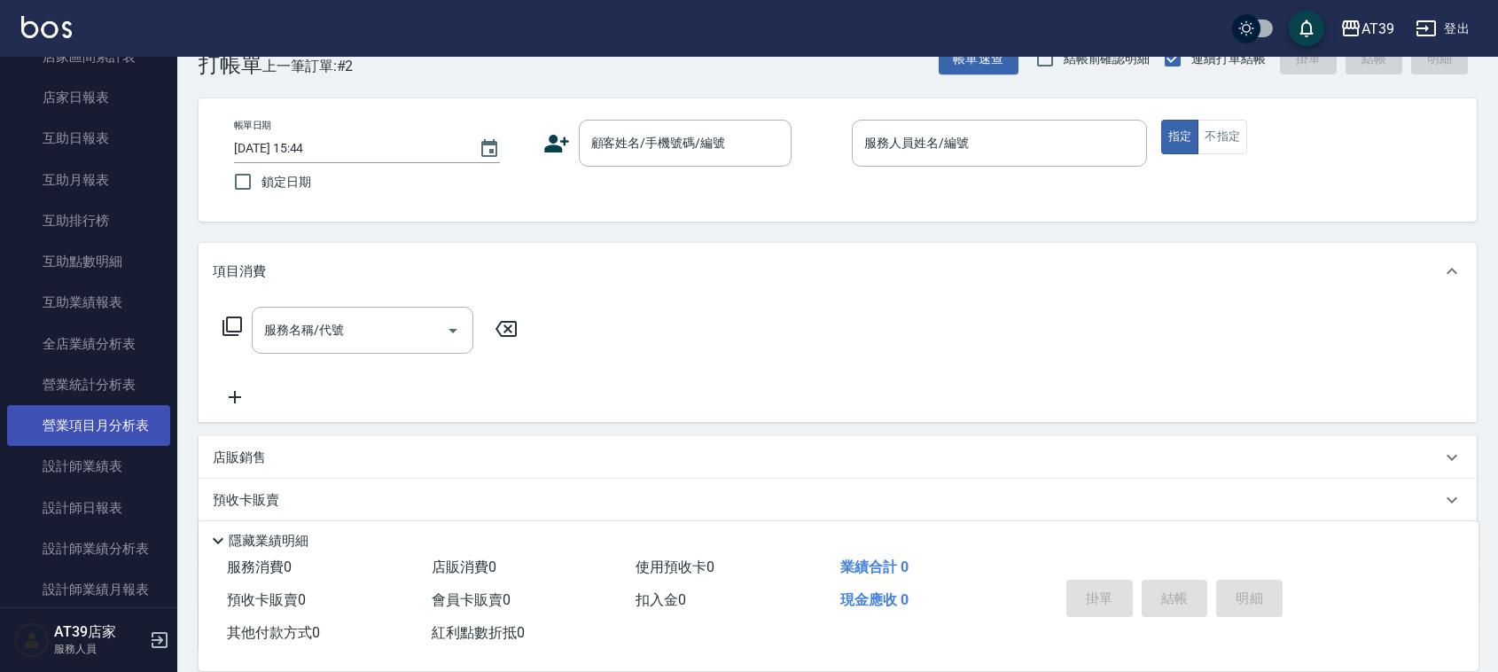
scroll to position [222, 0]
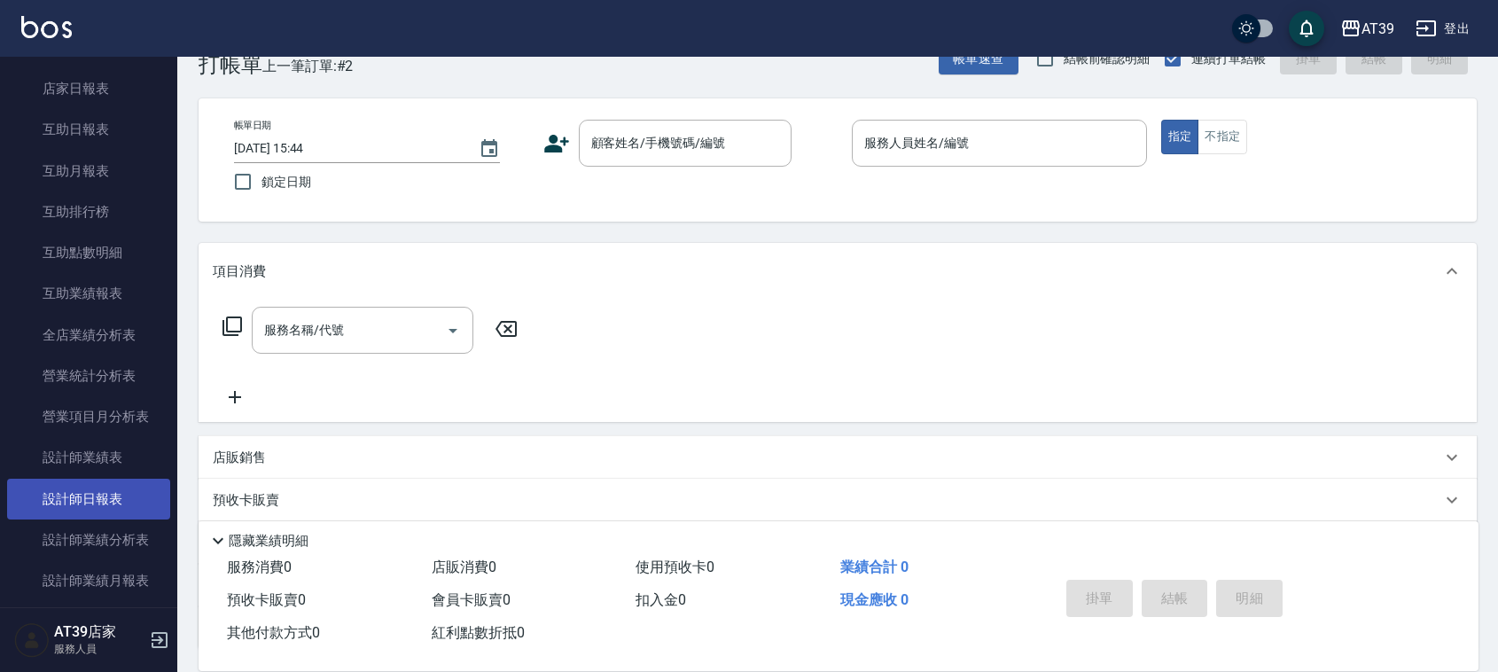
click at [124, 481] on link "設計師日報表" at bounding box center [88, 499] width 163 height 41
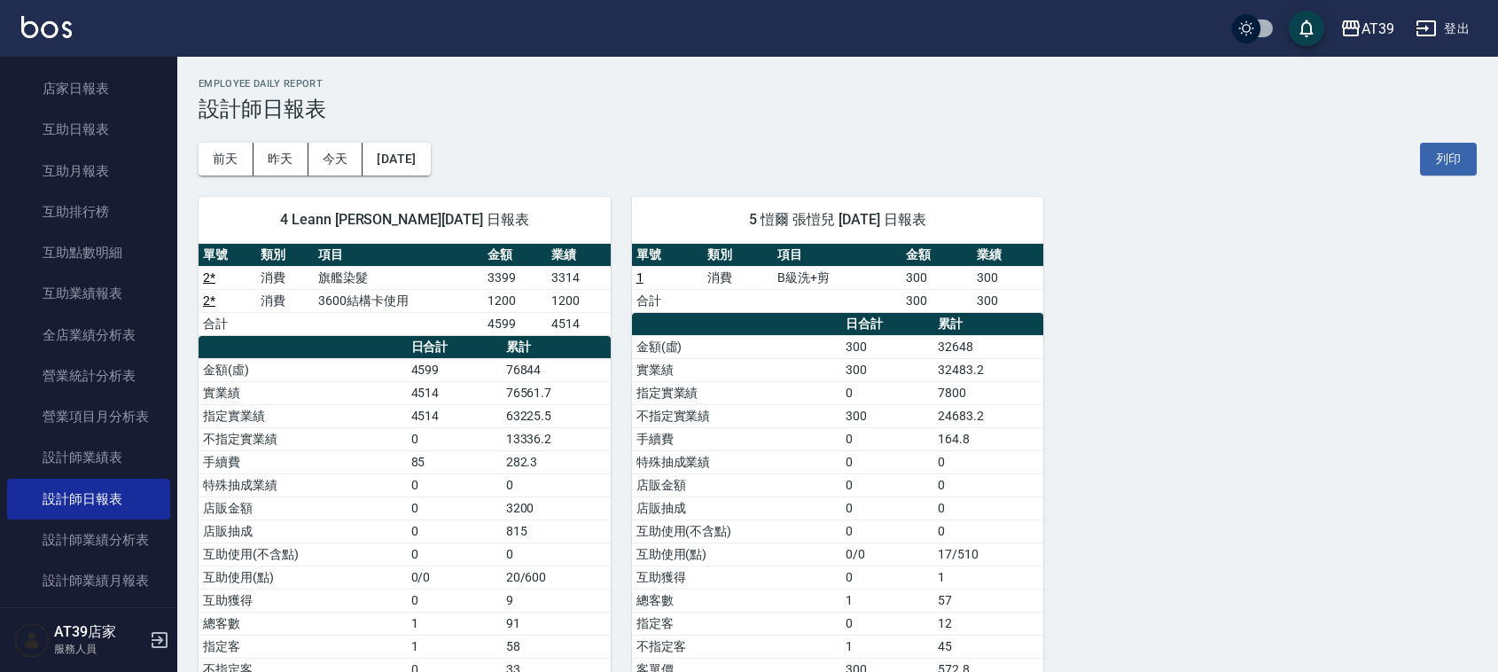
click at [63, 27] on img at bounding box center [46, 27] width 51 height 22
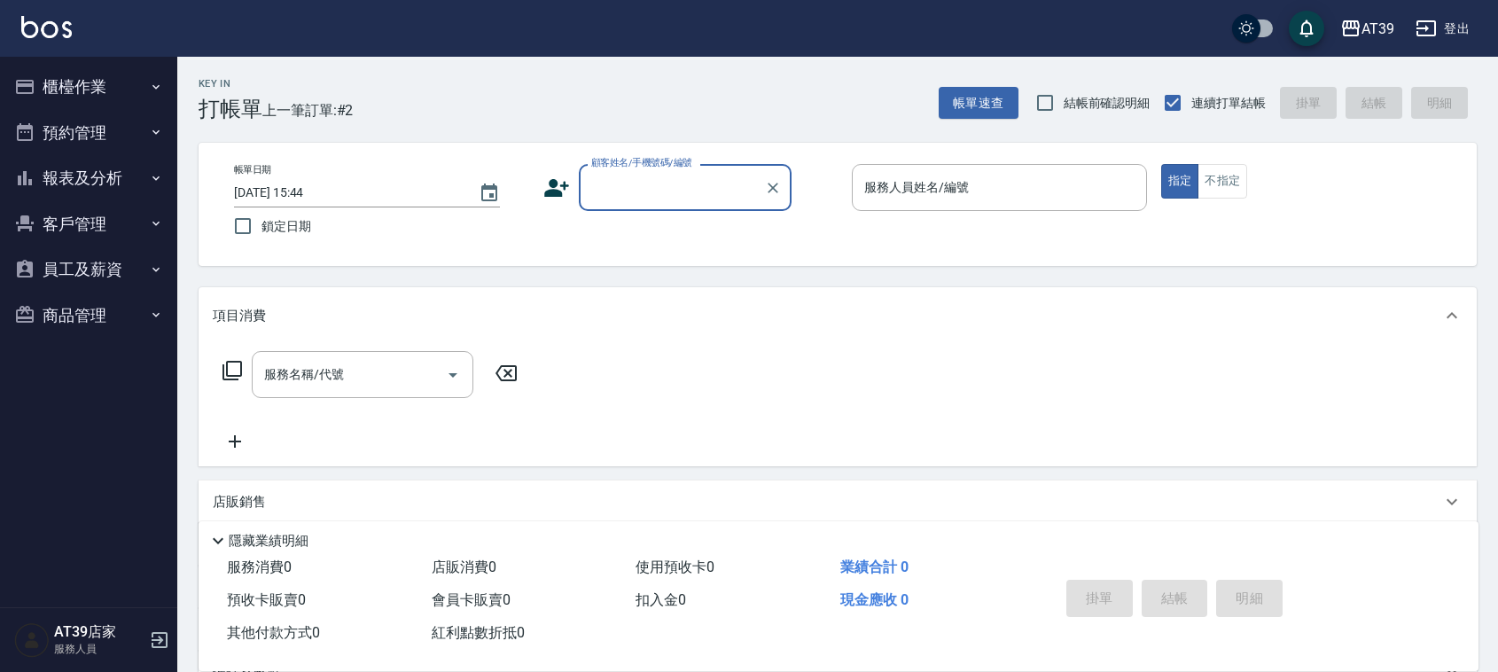
click at [41, 4] on div "AT39 登出" at bounding box center [749, 28] width 1498 height 57
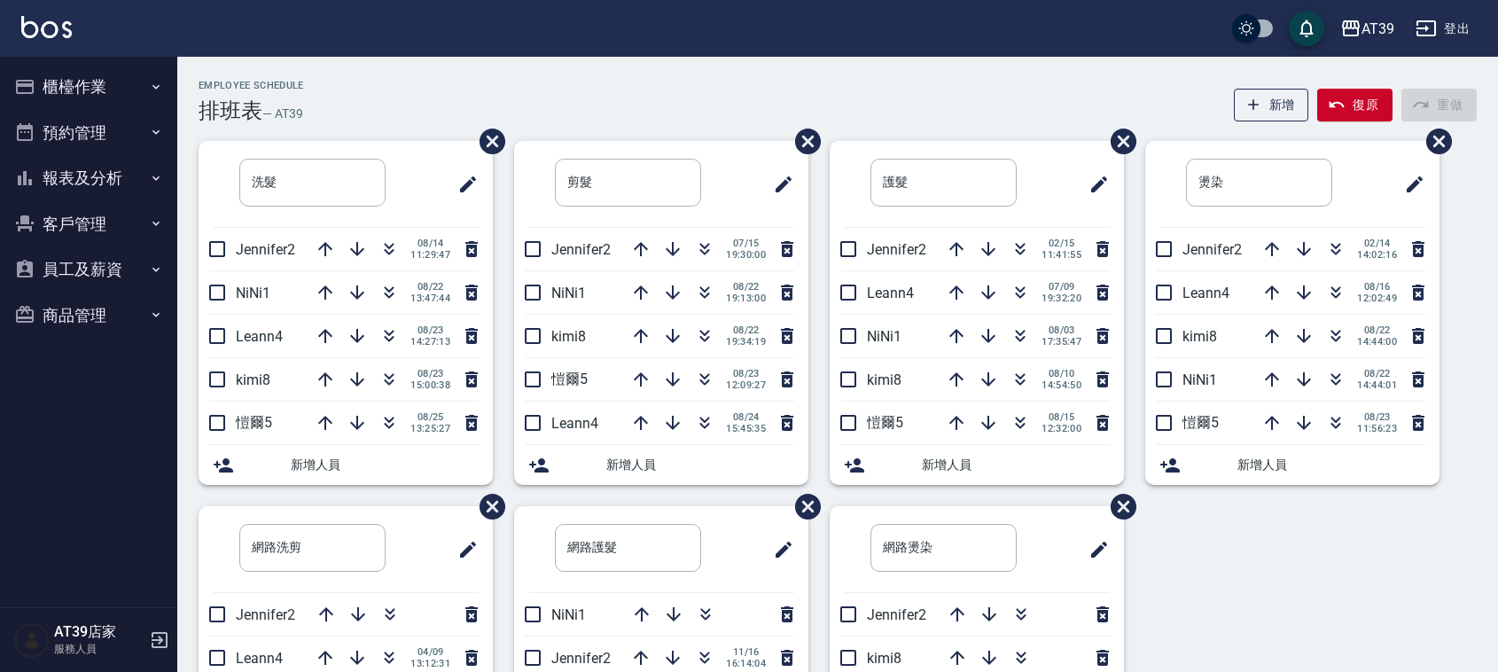
click at [1478, 446] on div "Employee Schedule 排班表 — AT39 新增 復原 重做 洗髮 ​ Jennifer2 08/14 11:29:47 NiNi1 08/22…" at bounding box center [837, 475] width 1320 height 791
click at [661, 75] on div "Employee Schedule 排班表 — AT39 新增 復原 重做 洗髮 ​ Jennifer2 08/14 11:29:47 NiNi1 08/22…" at bounding box center [837, 467] width 1320 height 821
click at [1265, 641] on div "洗髮 ​ Jennifer2 08/14 11:29:47 NiNi1 08/22 13:47:44 Leann4 08/23 14:27:13 kimi8 …" at bounding box center [826, 506] width 1299 height 730
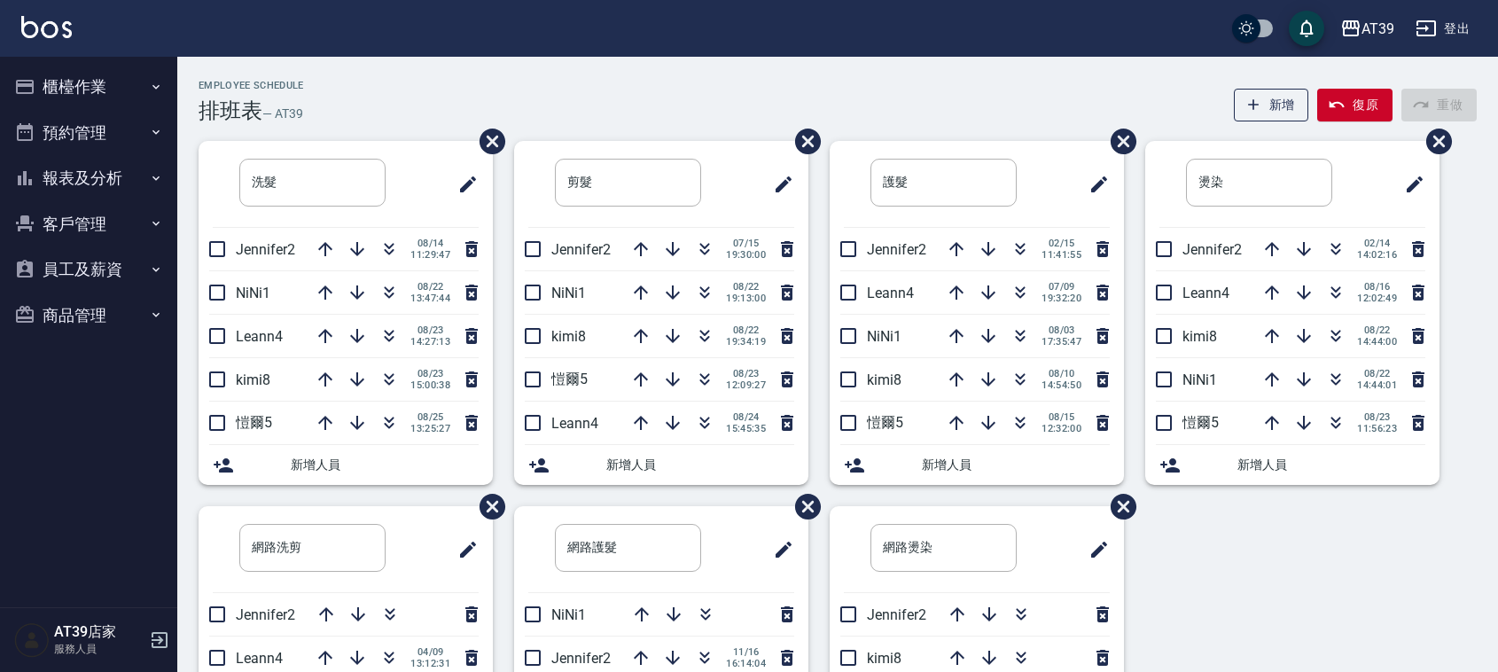
click at [1265, 641] on div "洗髮 ​ Jennifer2 08/14 11:29:47 NiNi1 08/22 13:47:44 Leann4 08/23 14:27:13 kimi8 …" at bounding box center [826, 506] width 1299 height 730
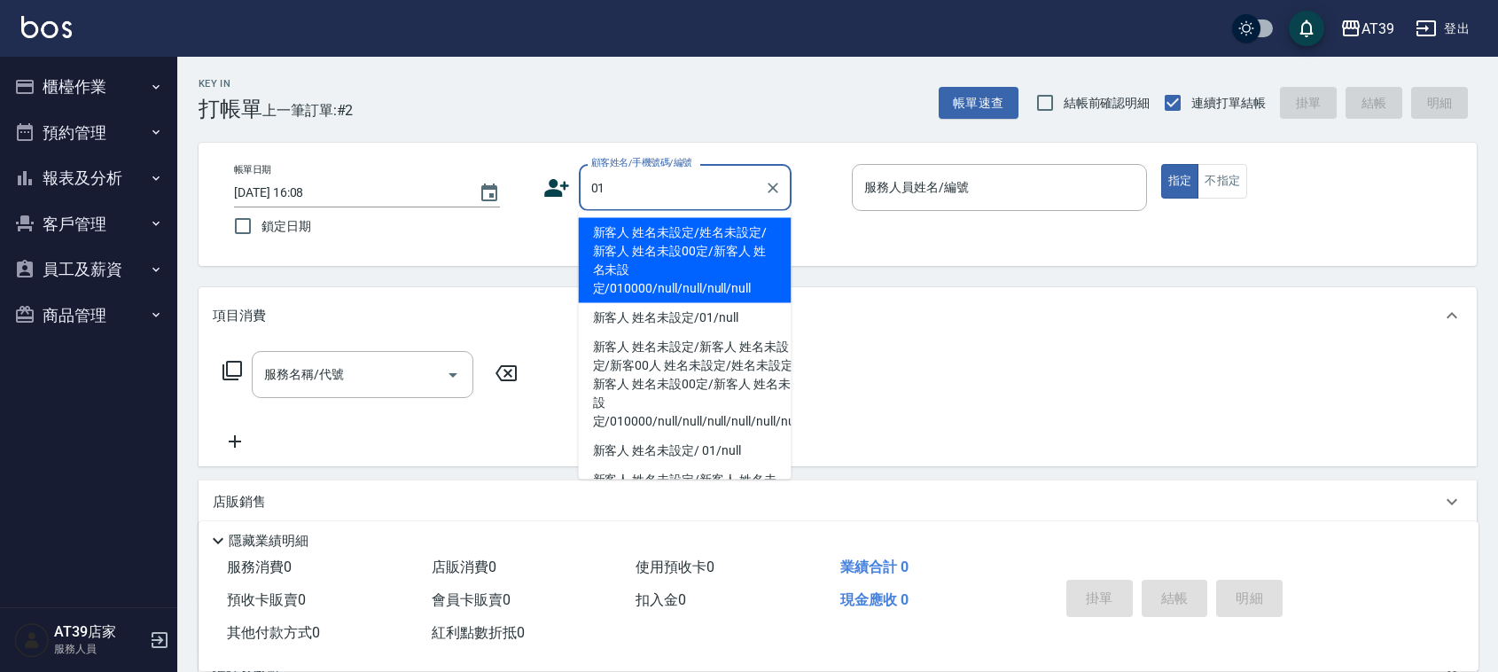
type input "新客人 姓名未設定/姓名未設定/新客人 姓名未設00定/新客人 姓名未設定/010000/null/null/null/null"
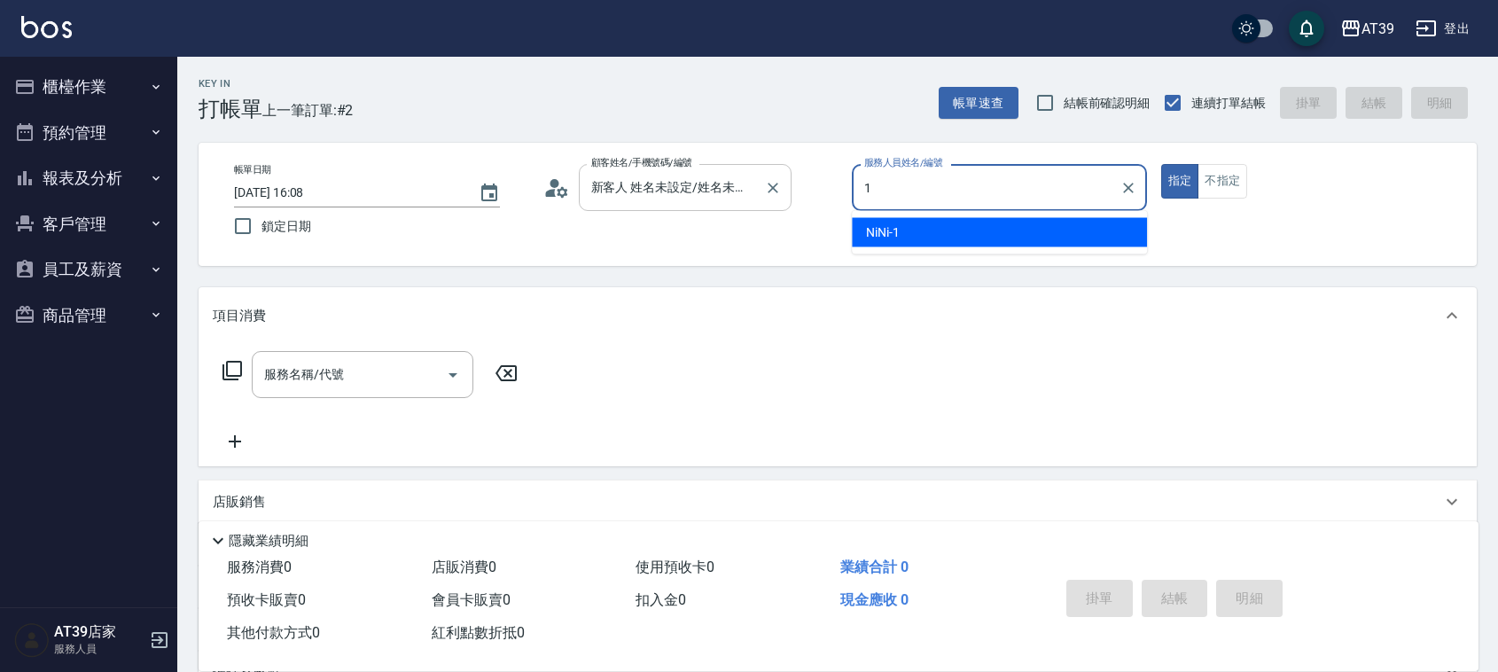
type input "NiNi-1"
type button "true"
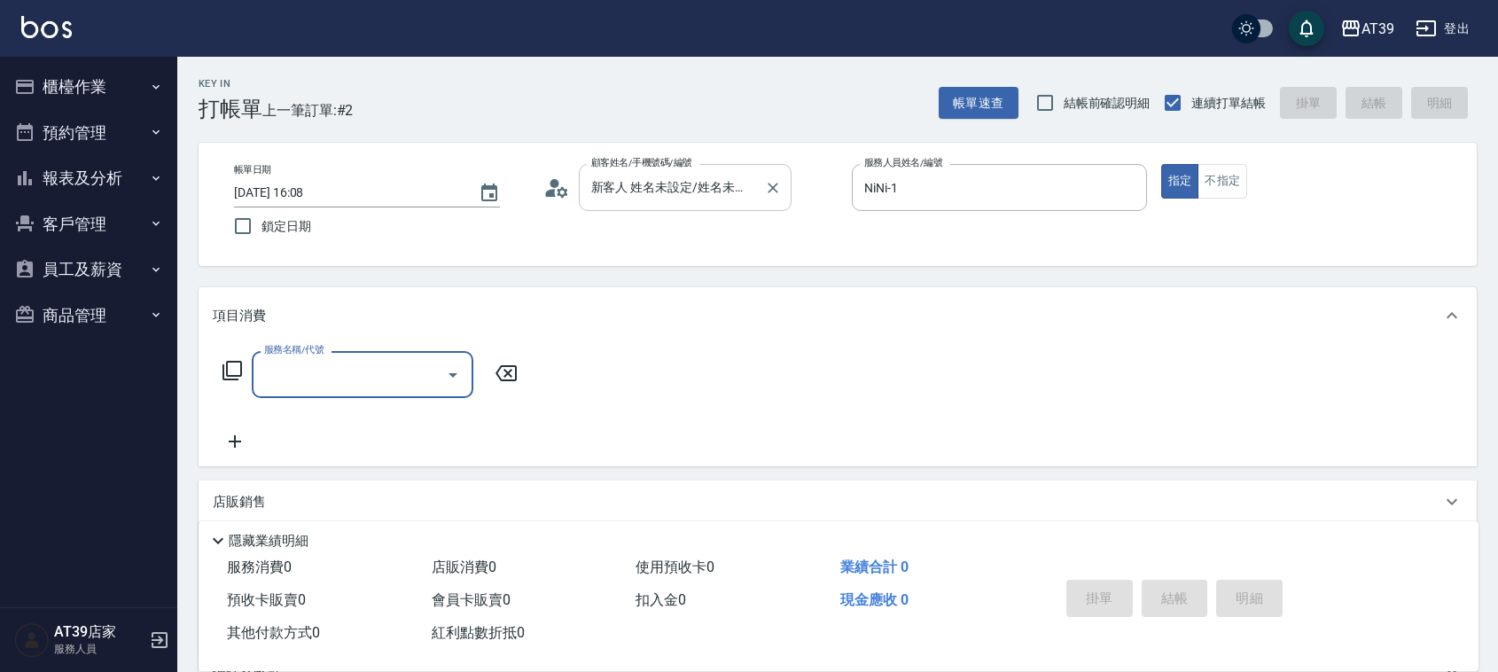
type input "新客人 姓名未設定/01/null"
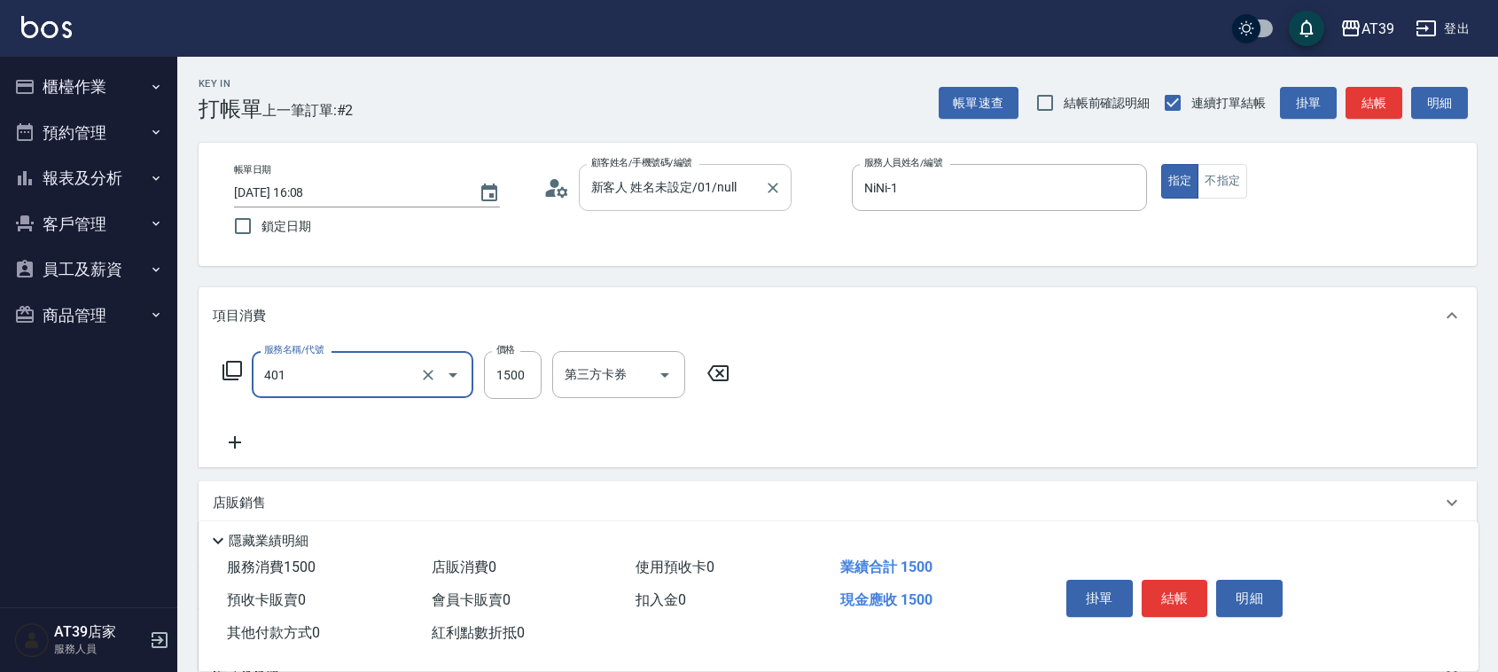
type input "基本染髮(401)"
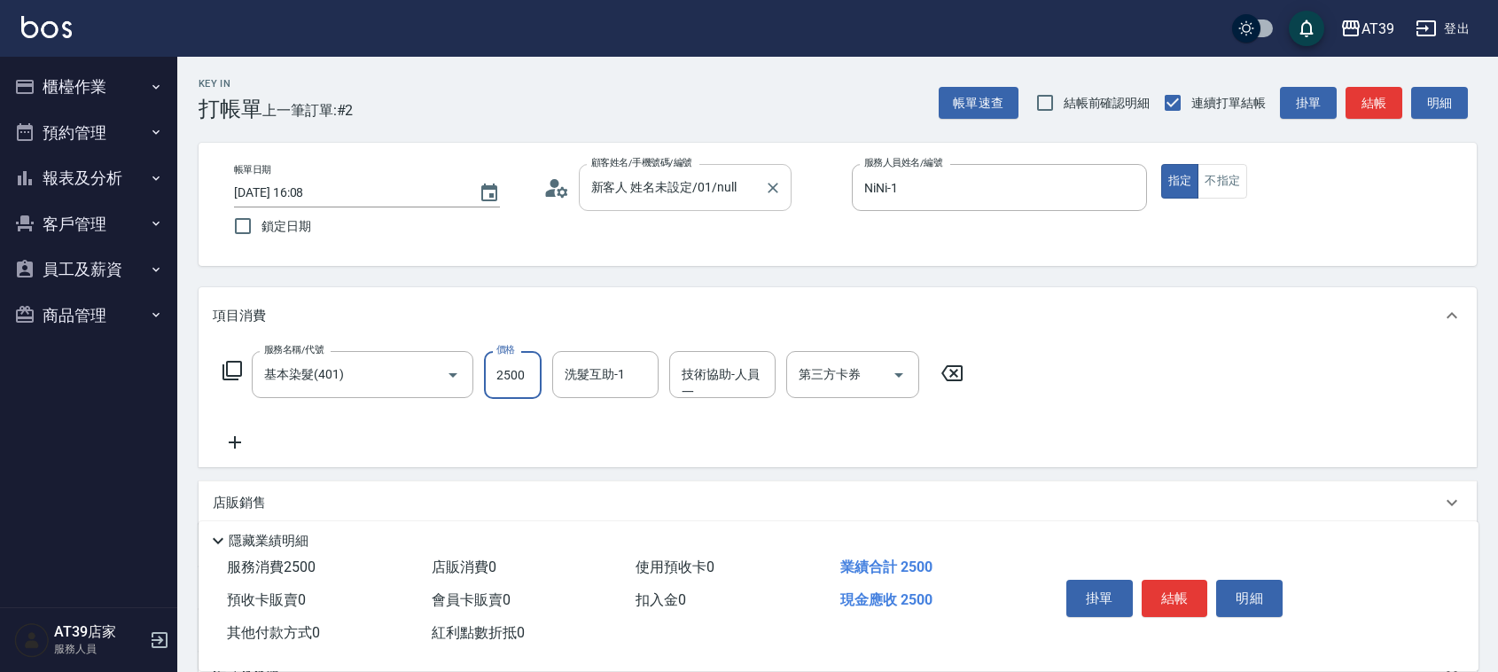
type input "2500"
type input "饅頭-87"
click at [638, 377] on icon "Clear" at bounding box center [639, 375] width 11 height 11
click at [729, 375] on div "技術協助-人員一 技術協助-人員一" at bounding box center [722, 374] width 106 height 47
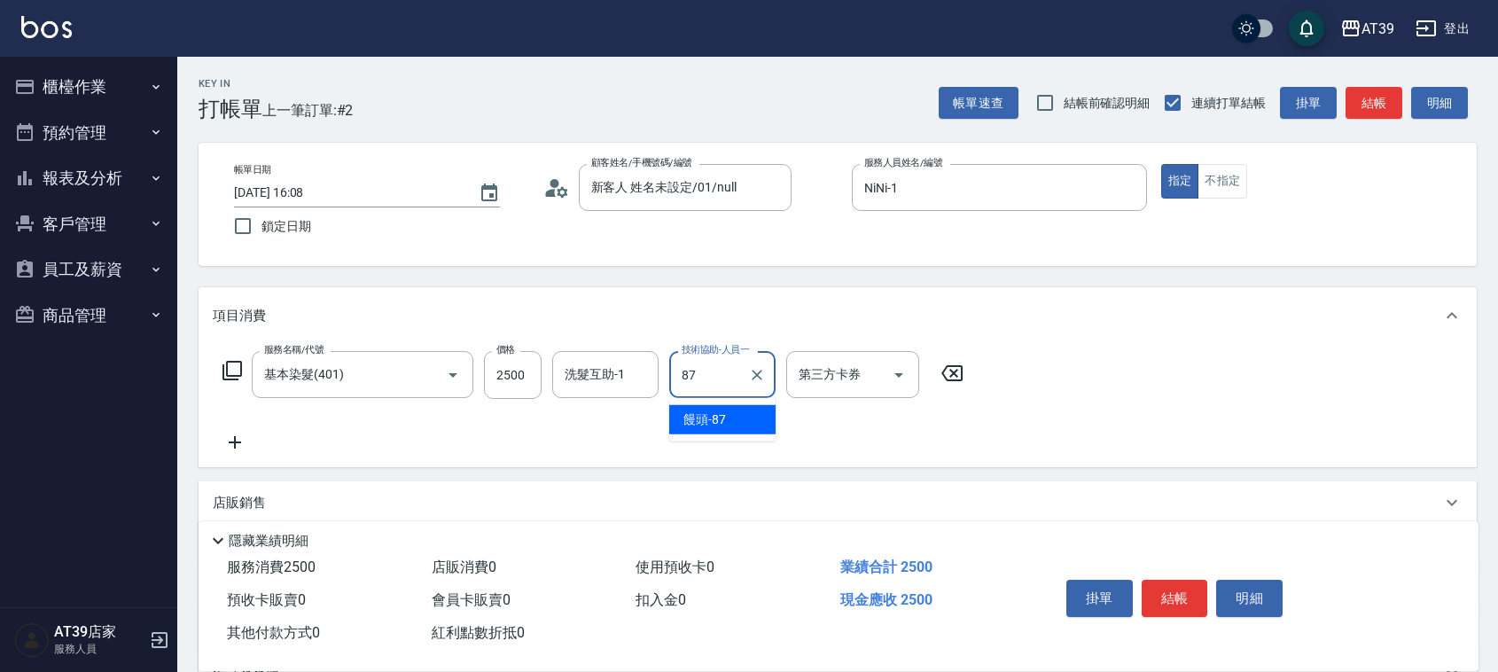
type input "饅頭-87"
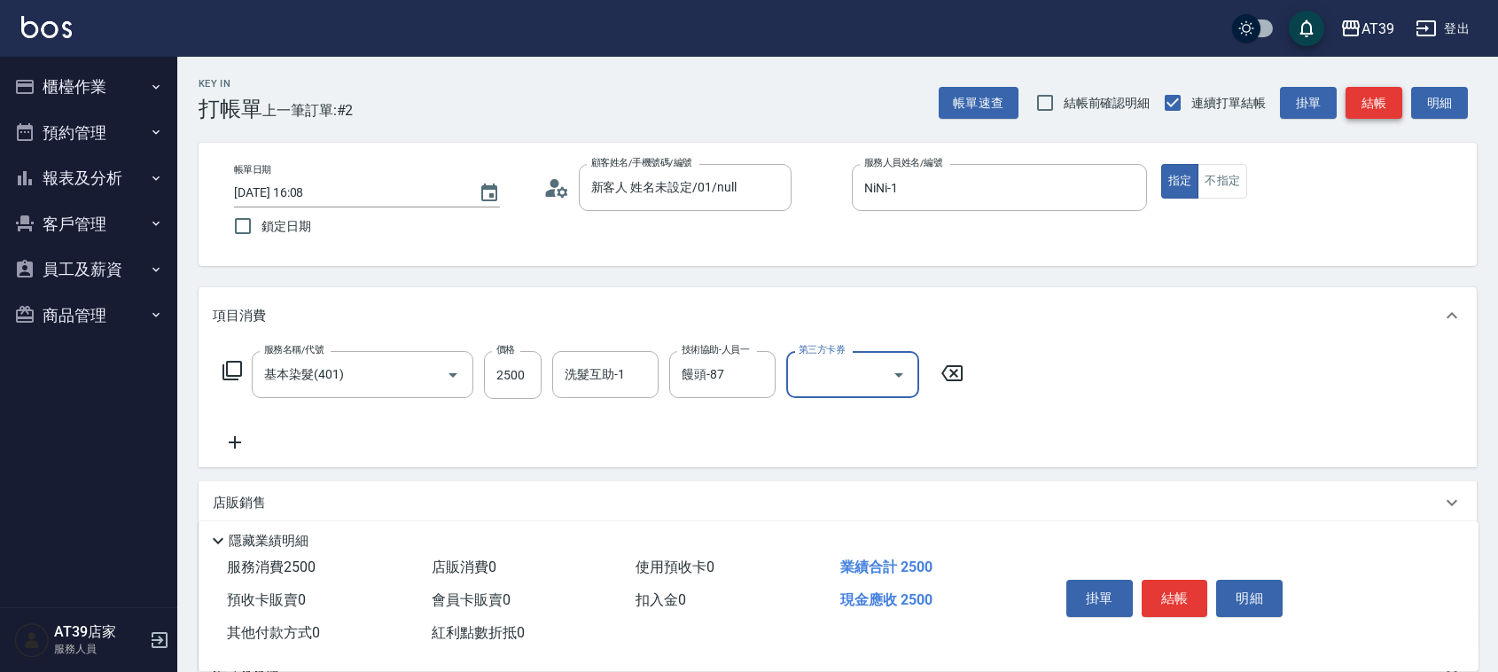
click at [1361, 106] on button "結帳" at bounding box center [1373, 103] width 57 height 33
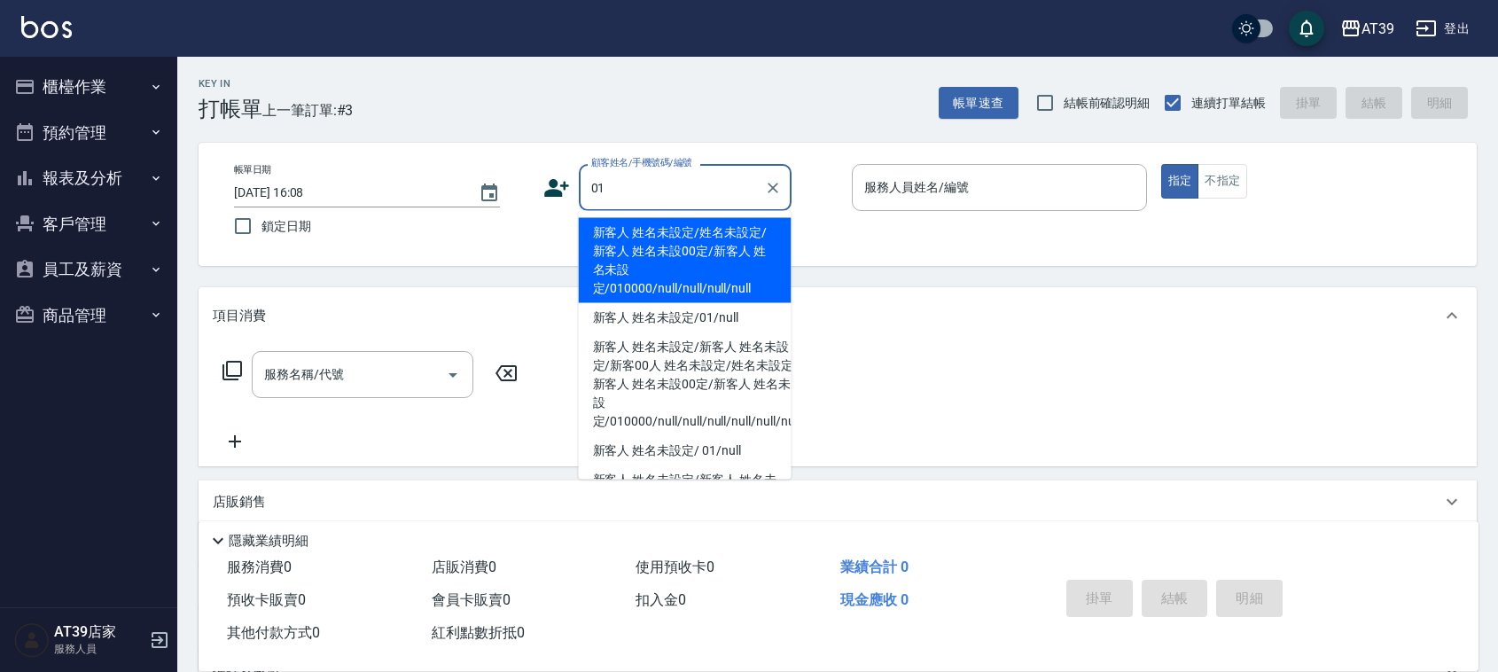
type input "新客人 姓名未設定/姓名未設定/新客人 姓名未設00定/新客人 姓名未設定/010000/null/null/null/null"
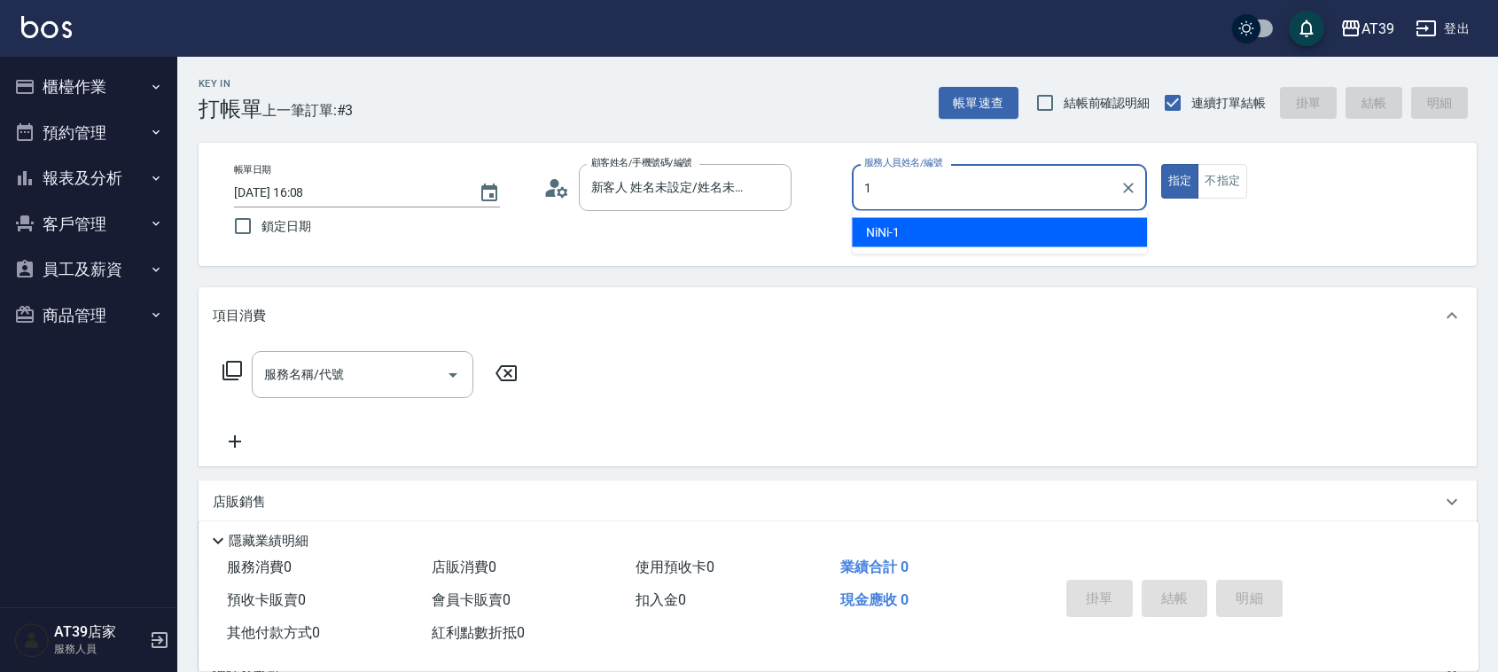
type input "NiNi-1"
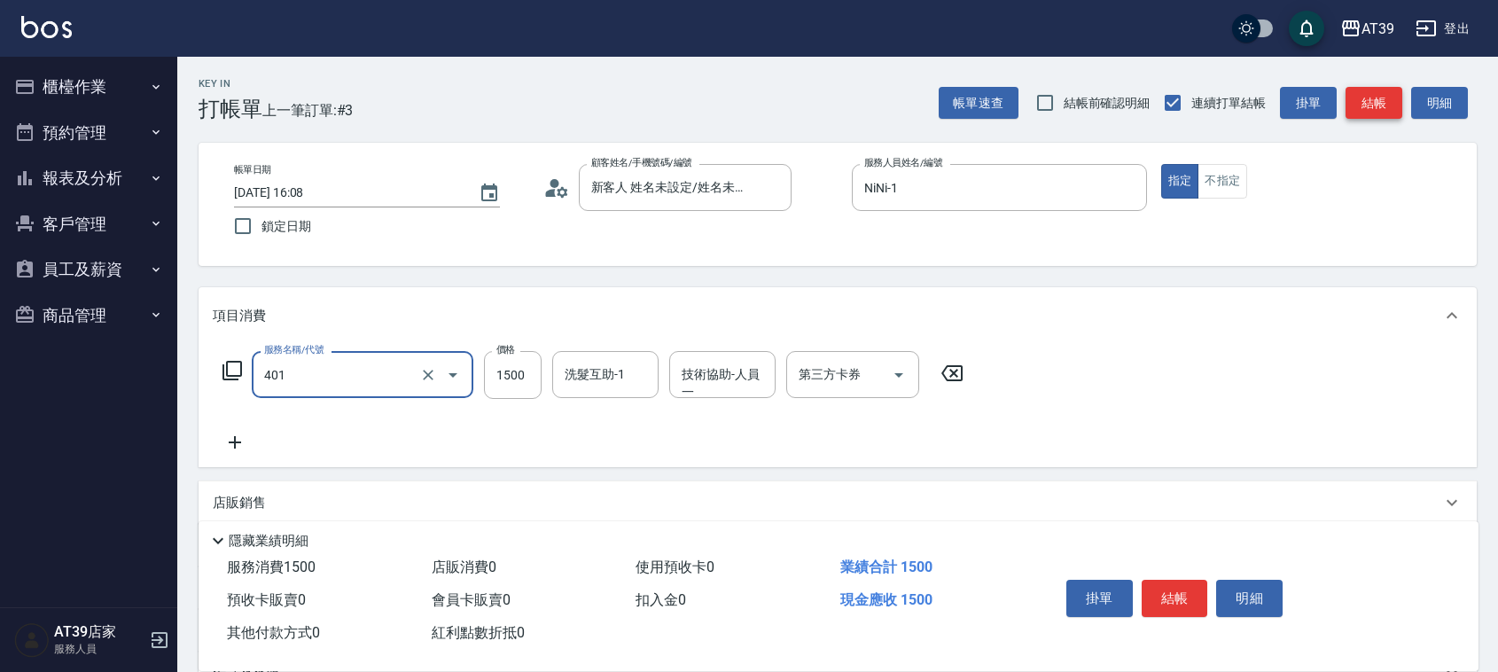
type input "基本染髮(401)"
type input "1800"
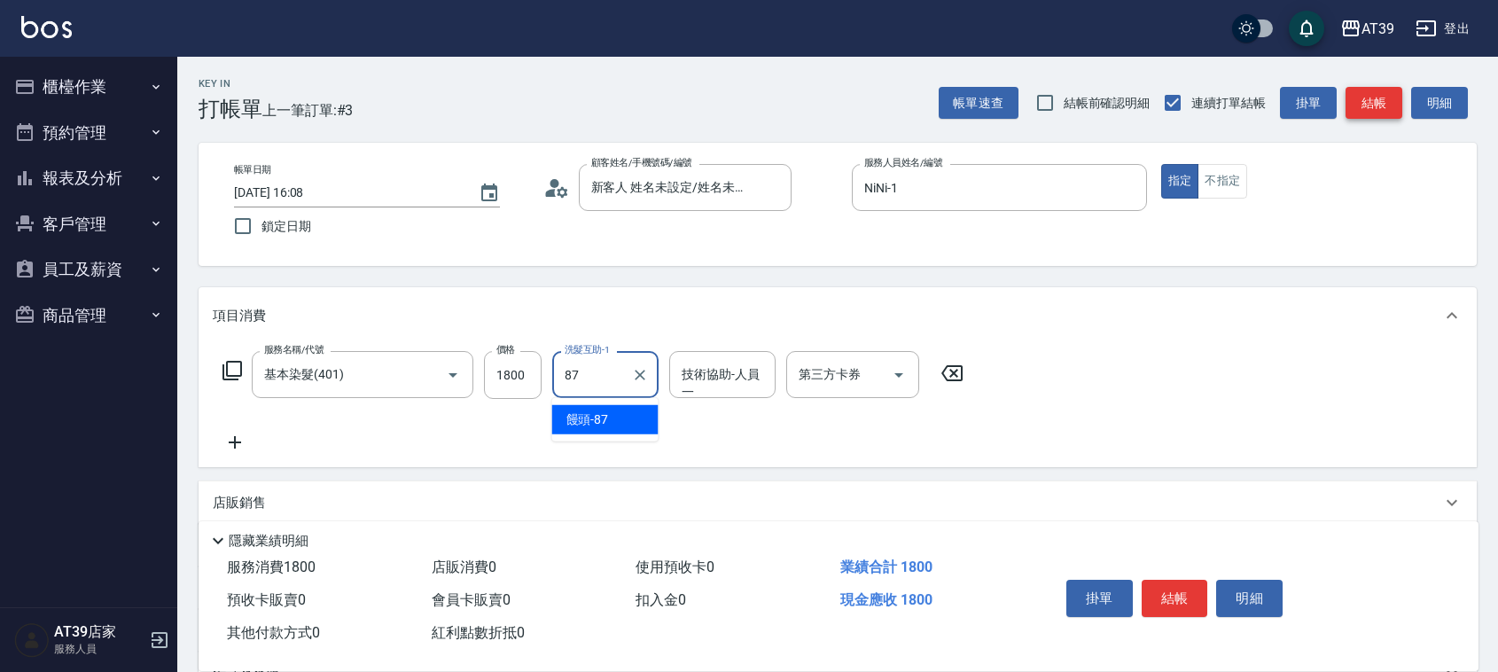
type input "饅頭-87"
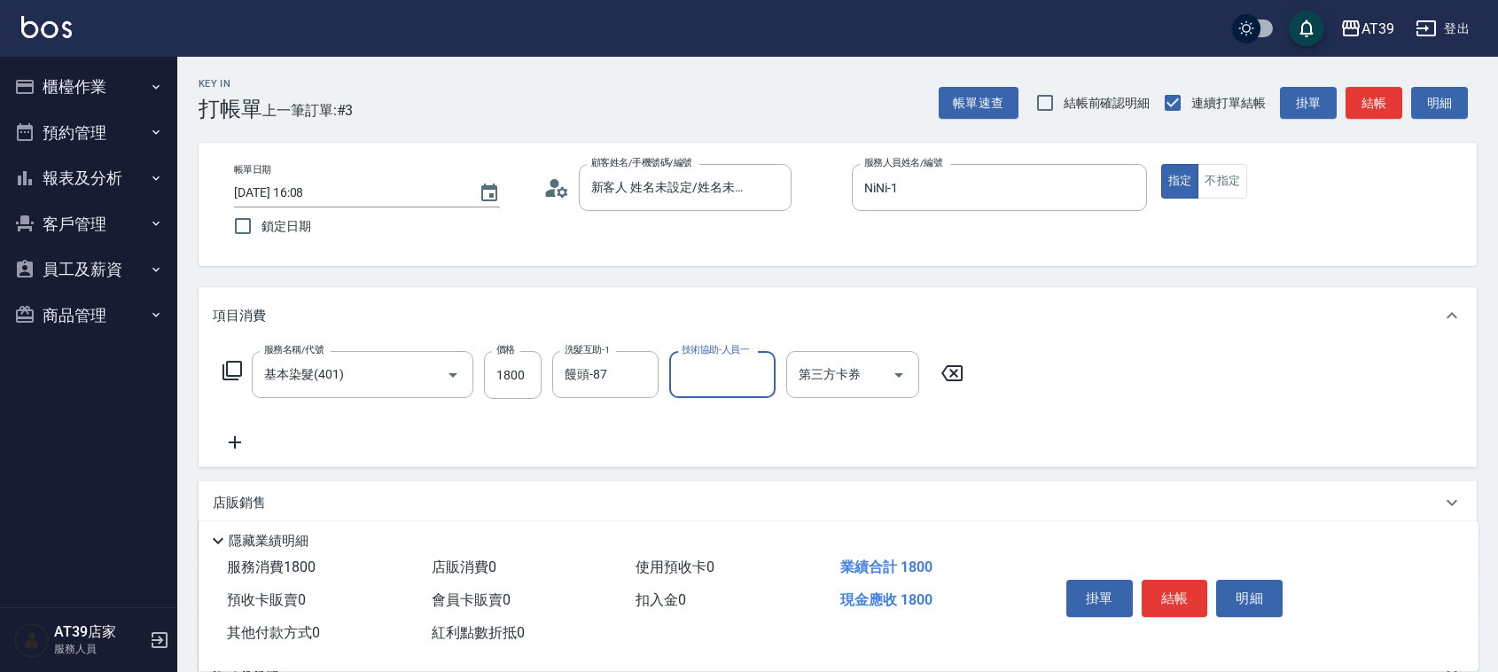
click at [1360, 112] on button "結帳" at bounding box center [1373, 103] width 57 height 33
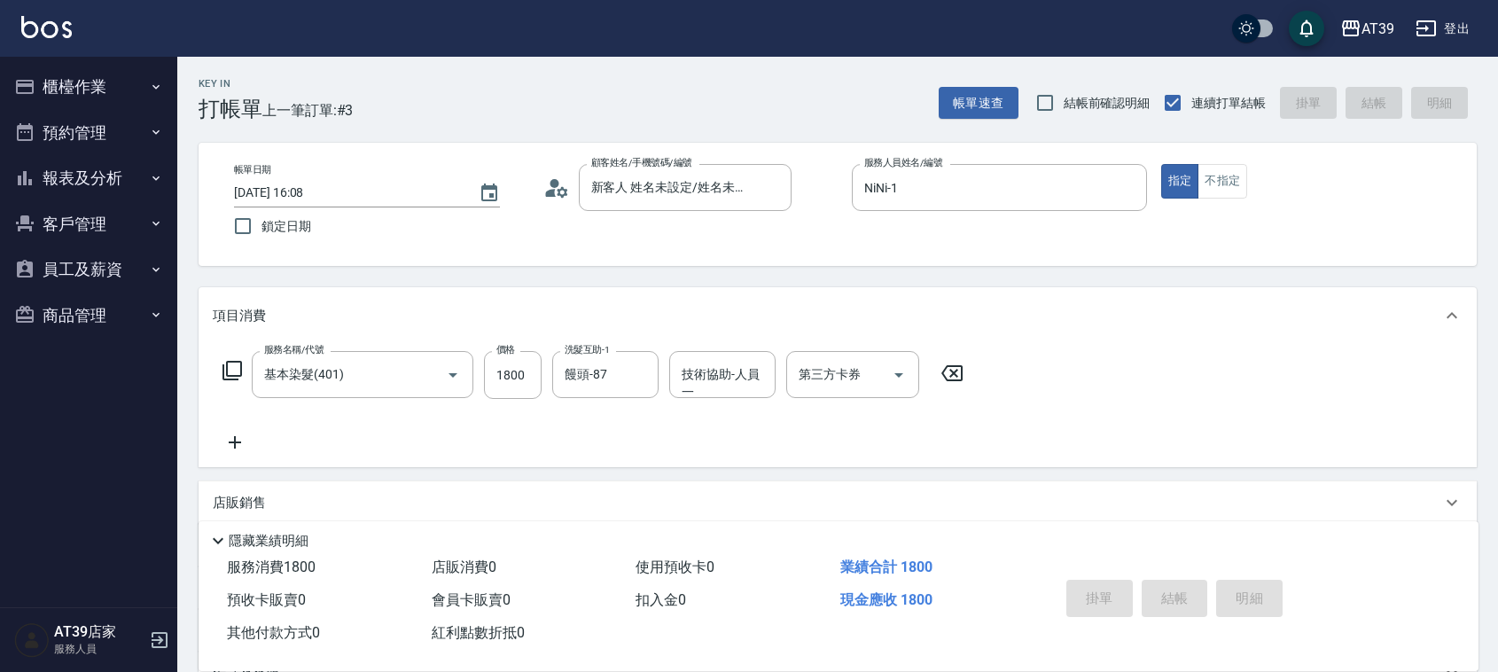
type input "2025/08/25 16:09"
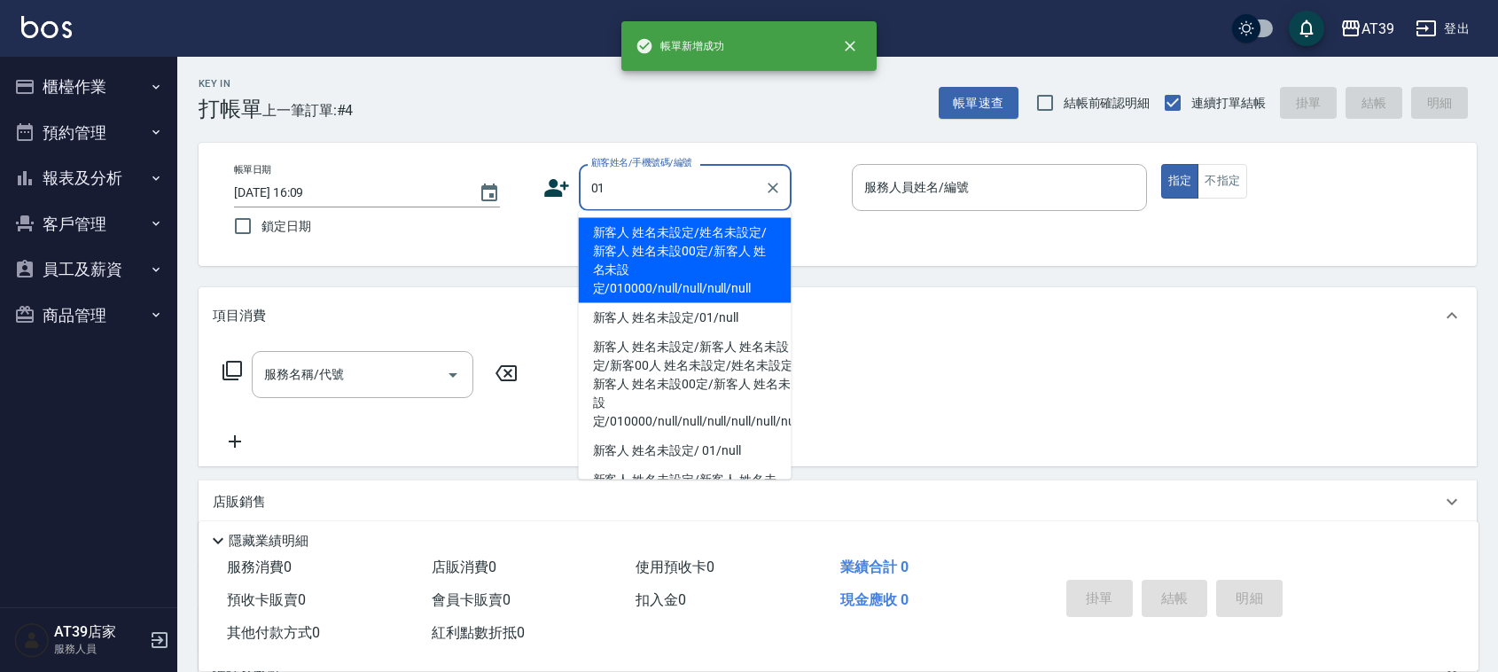
type input "新客人 姓名未設定/姓名未設定/新客人 姓名未設00定/新客人 姓名未設定/010000/null/null/null/null"
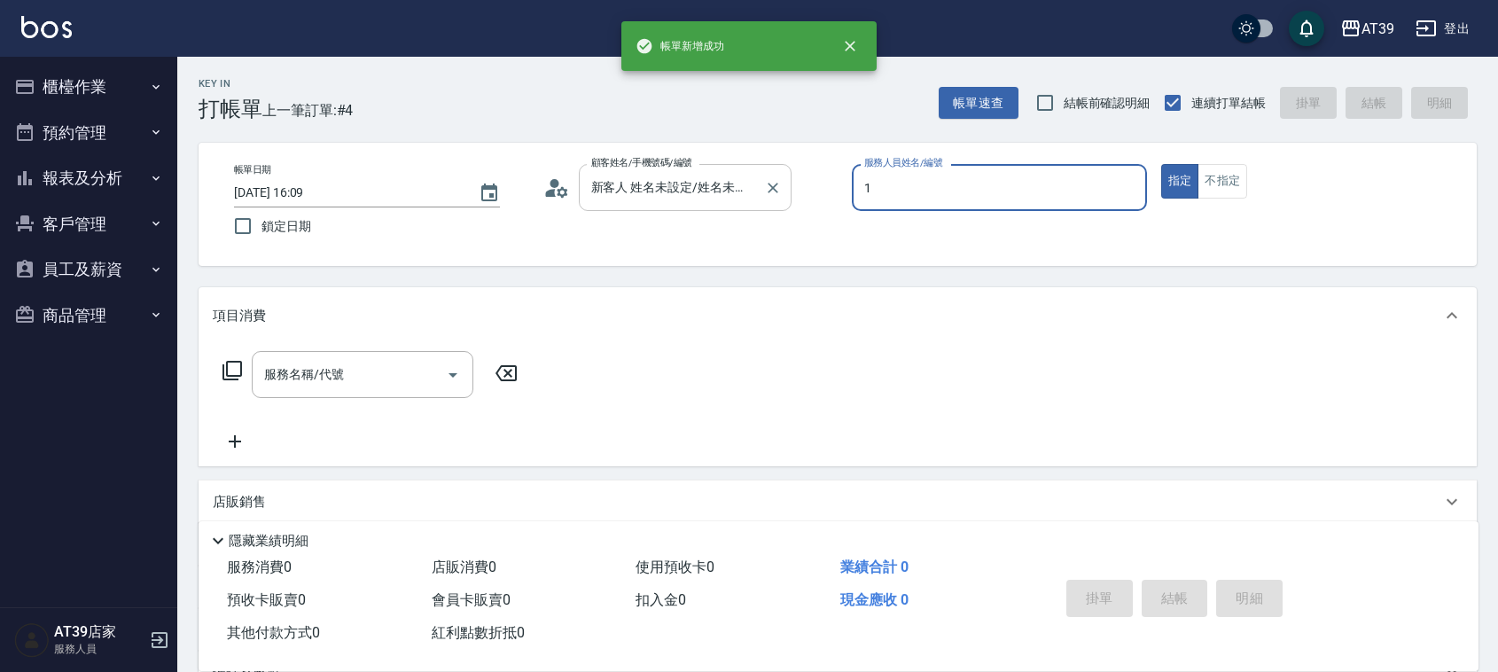
type input "NiNi-1"
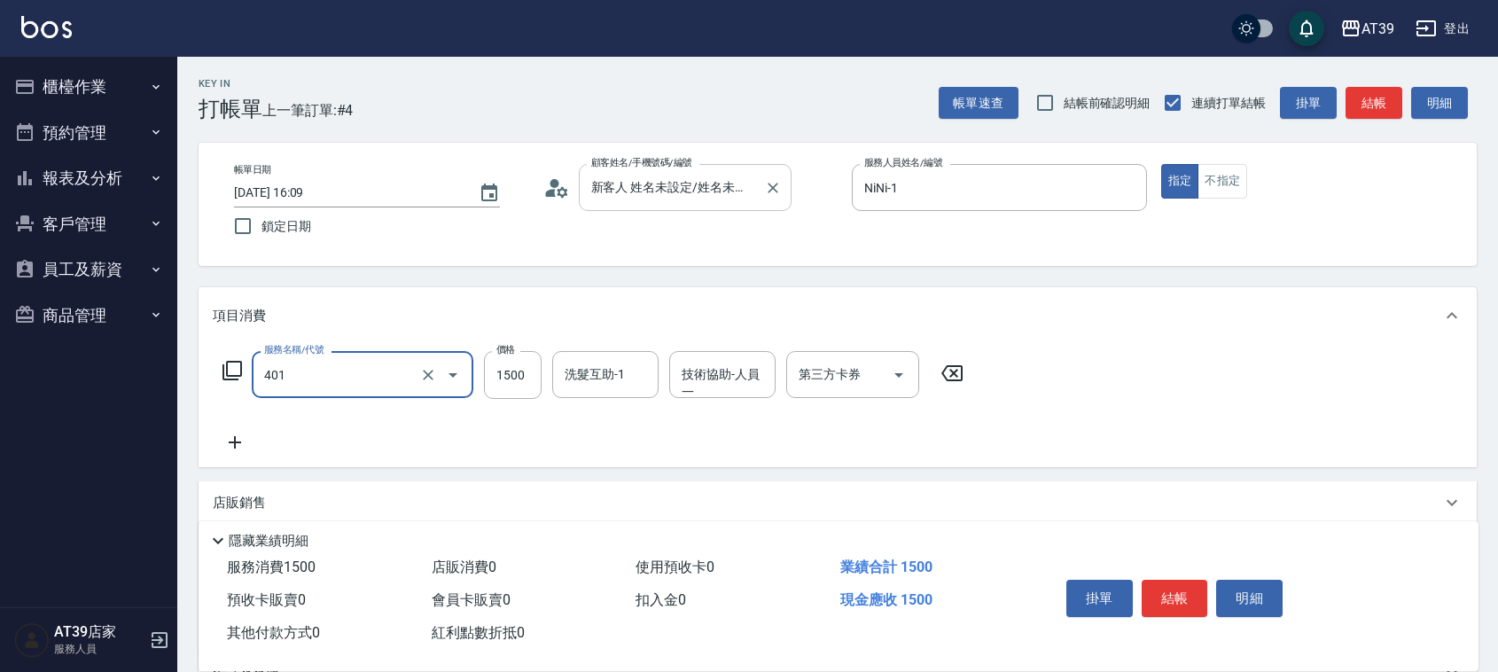
type input "基本染髮(401)"
type input "1800"
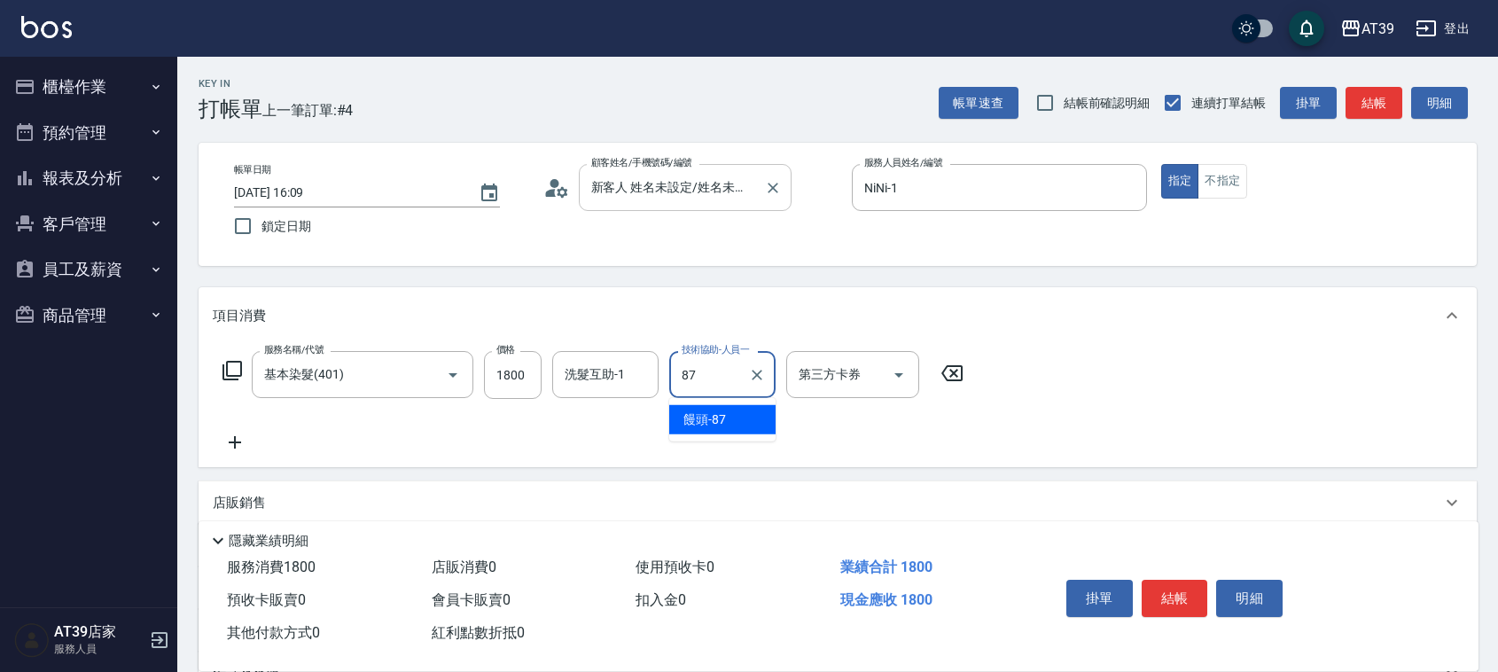
type input "饅頭-87"
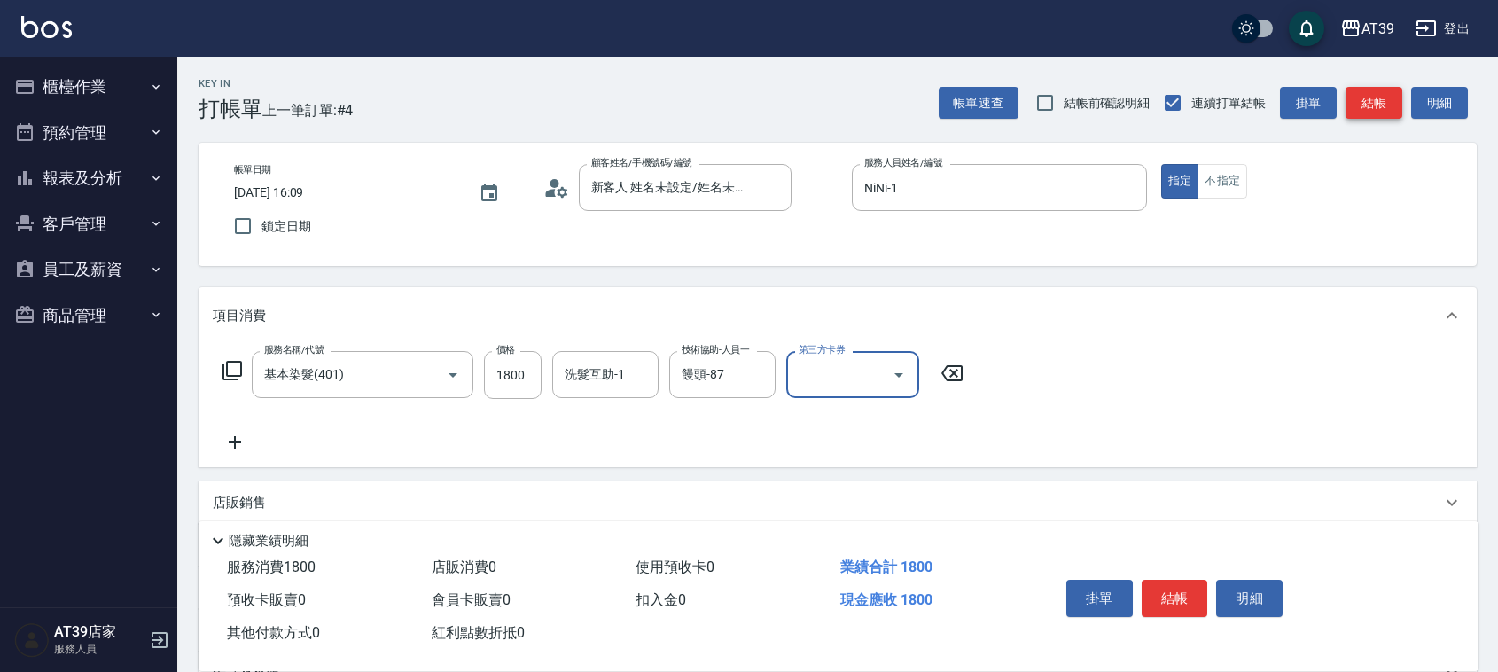
click at [1363, 108] on button "結帳" at bounding box center [1373, 103] width 57 height 33
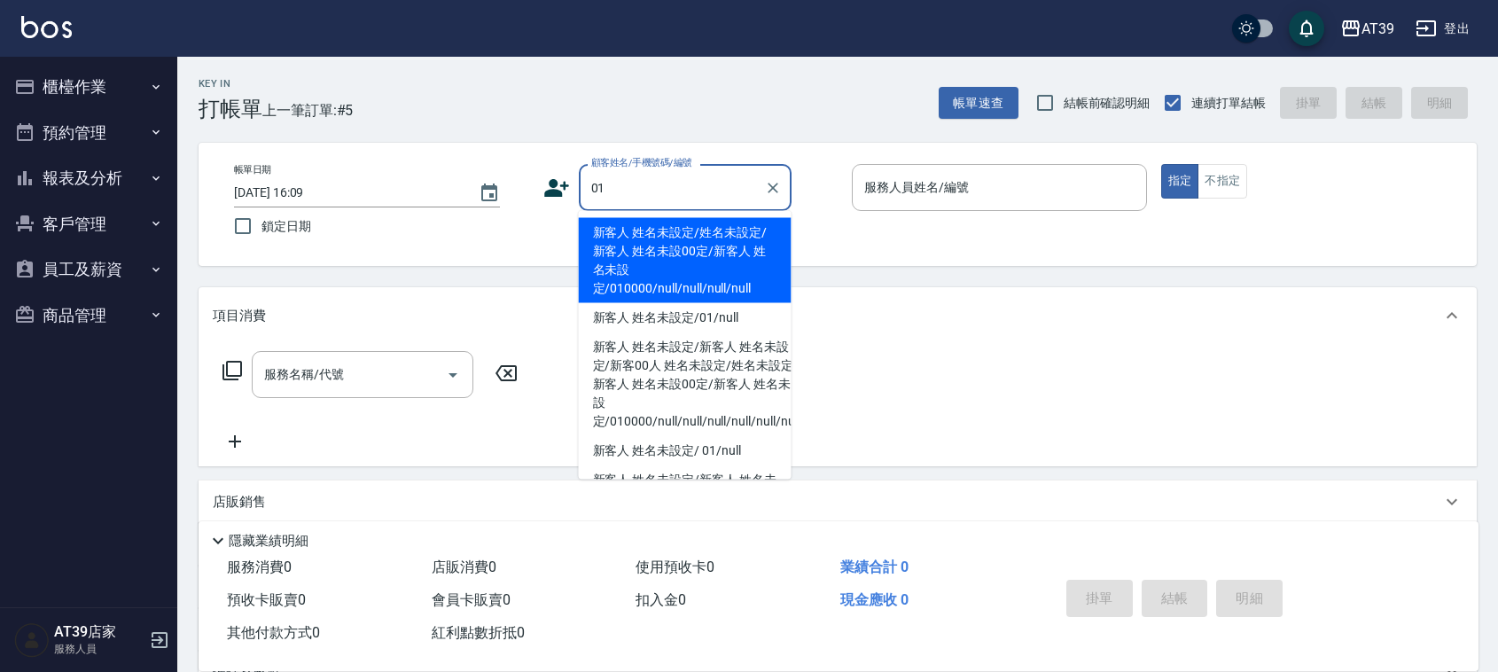
type input "新客人 姓名未設定/姓名未設定/新客人 姓名未設00定/新客人 姓名未設定/010000/null/null/null/null"
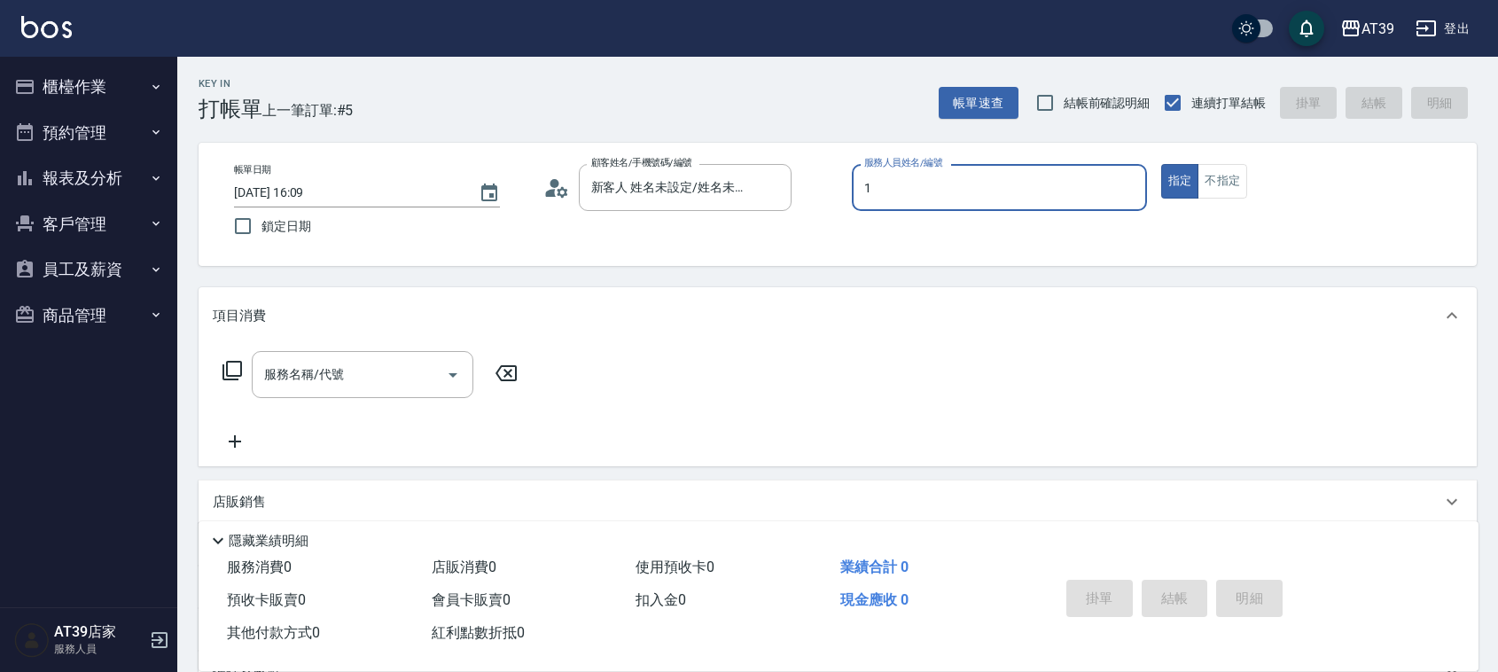
type input "NiNi-1"
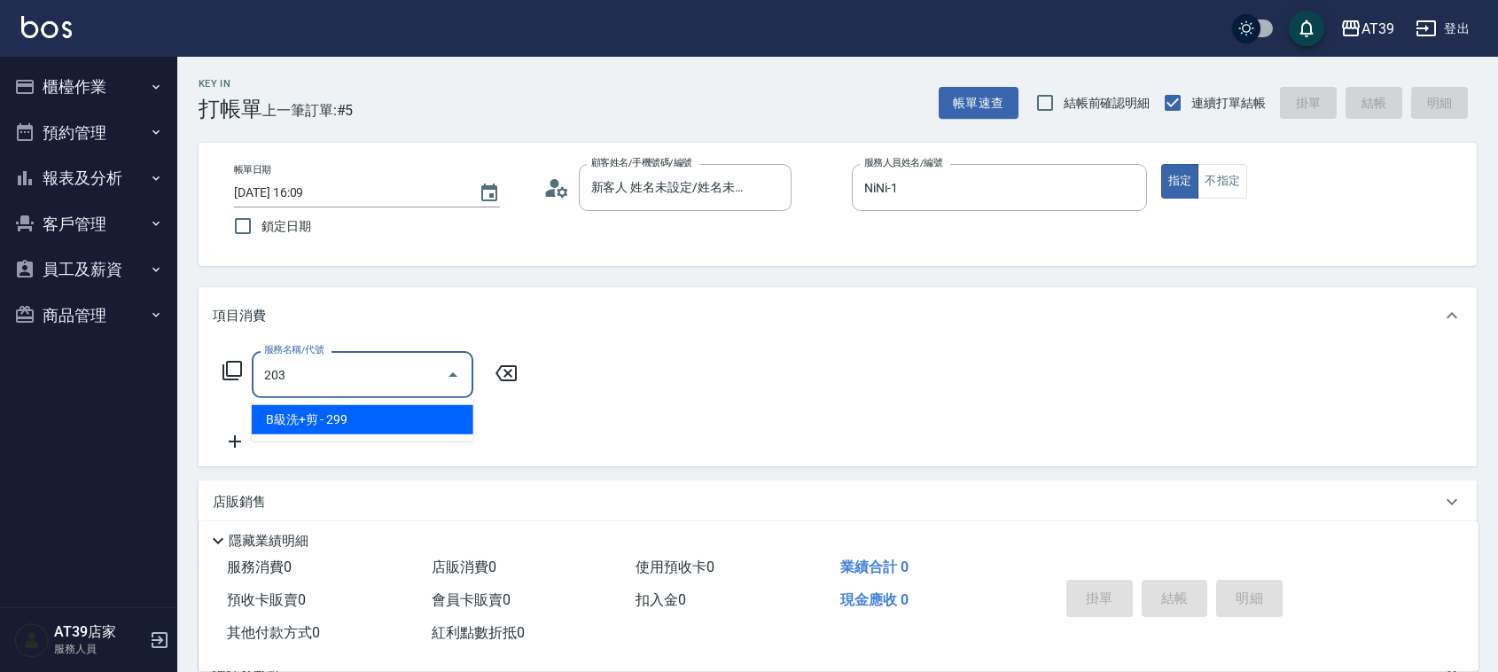
type input "B級洗+剪(203)"
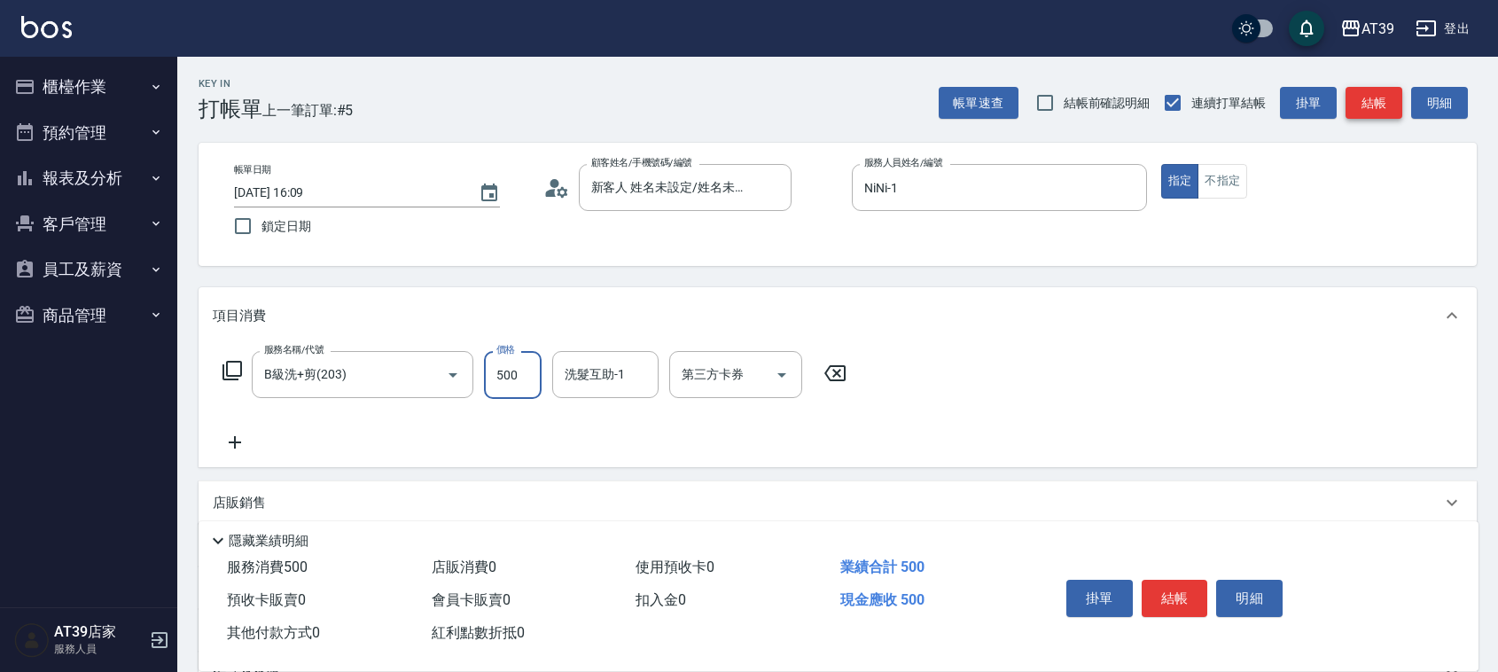
type input "500"
click at [1363, 106] on button "結帳" at bounding box center [1373, 103] width 57 height 33
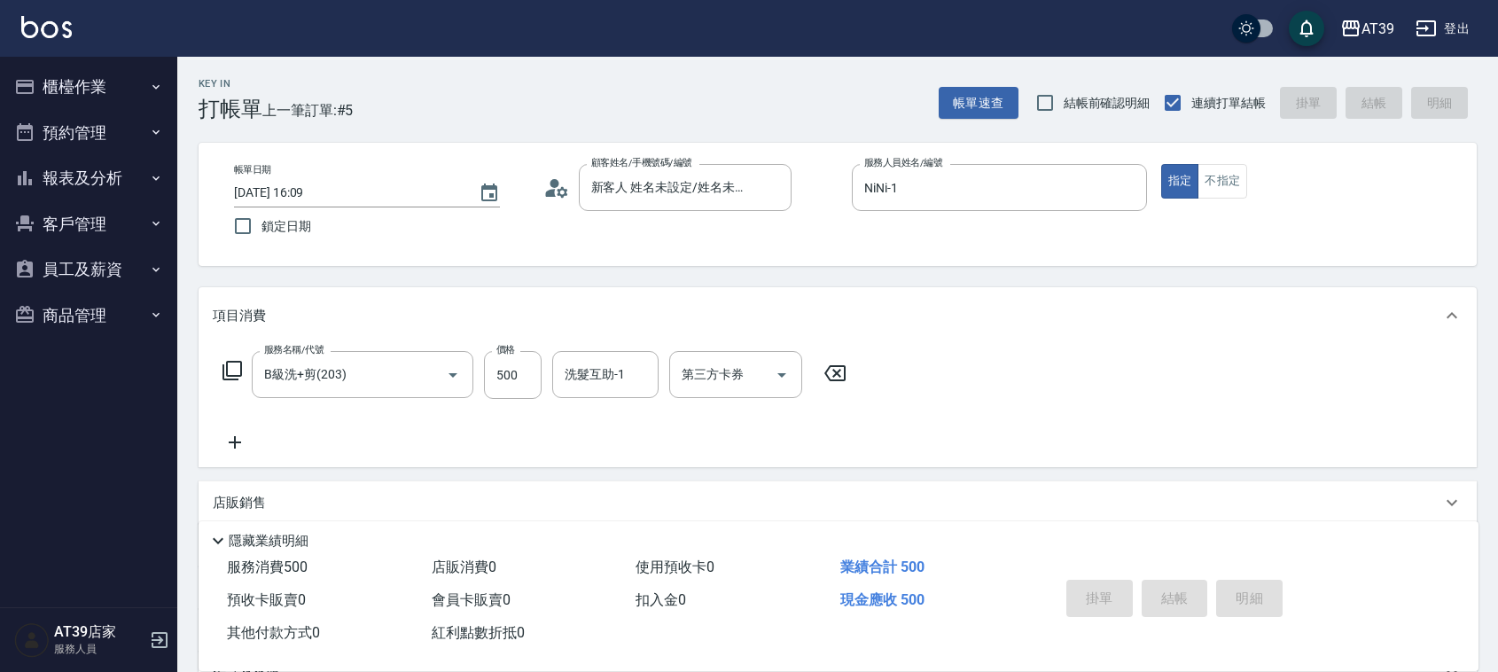
click at [1363, 106] on div "帳單速查 結帳前確認明細 連續打單結帳 掛單 結帳 明細" at bounding box center [1207, 102] width 538 height 37
